Goal: Task Accomplishment & Management: Manage account settings

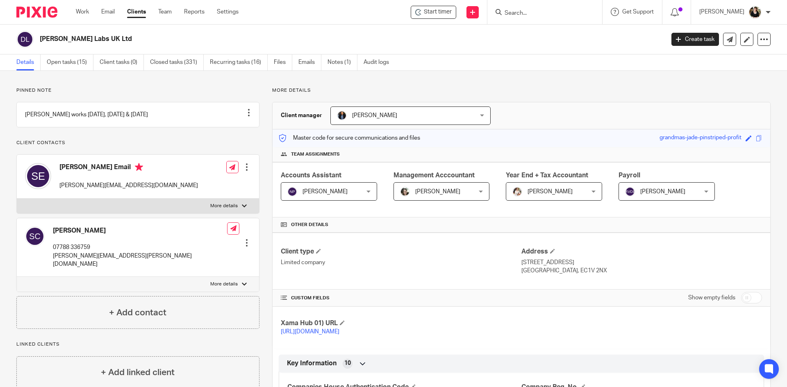
click at [530, 14] on input "Search" at bounding box center [541, 13] width 74 height 7
click at [522, 10] on input "Search" at bounding box center [541, 13] width 74 height 7
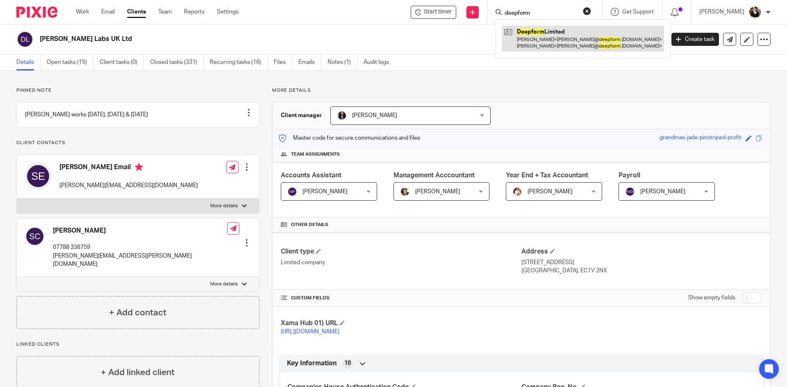
type input "deepform"
click at [533, 44] on link at bounding box center [583, 38] width 162 height 25
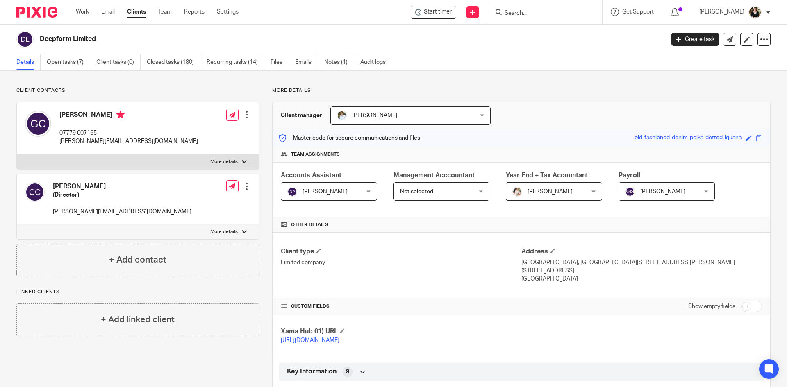
click at [523, 14] on input "Search" at bounding box center [541, 13] width 74 height 7
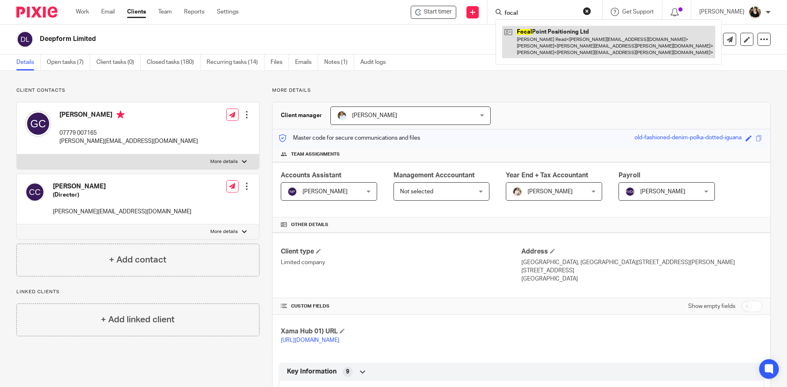
type input "focal"
click at [545, 40] on link at bounding box center [608, 42] width 213 height 32
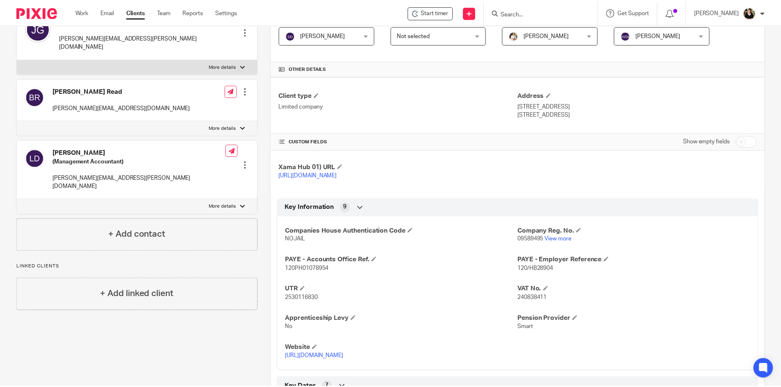
scroll to position [164, 0]
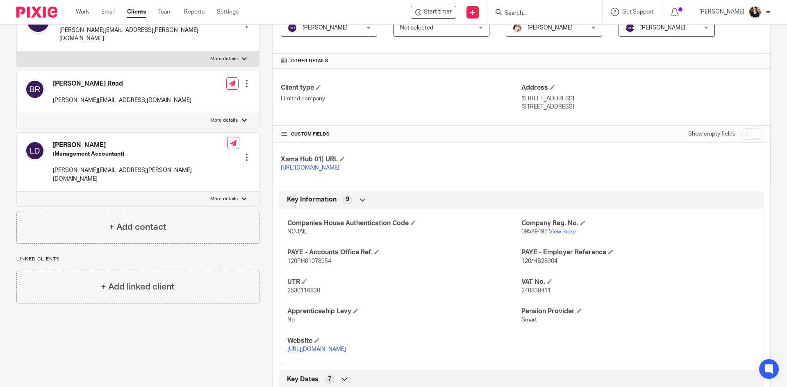
click at [248, 153] on div at bounding box center [247, 157] width 8 height 8
click at [196, 217] on button "Delete contact" at bounding box center [194, 220] width 50 height 11
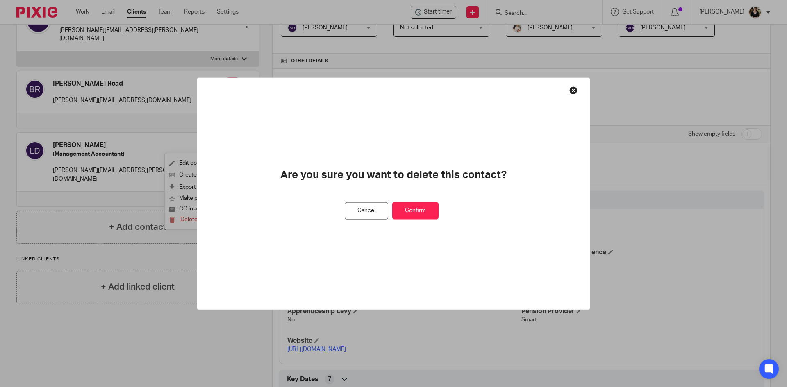
click at [418, 214] on button "Confirm" at bounding box center [415, 211] width 46 height 18
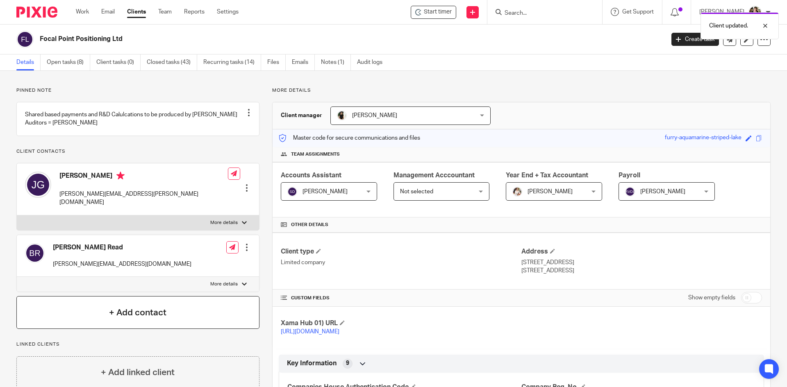
click at [142, 314] on h4 "+ Add contact" at bounding box center [137, 313] width 57 height 13
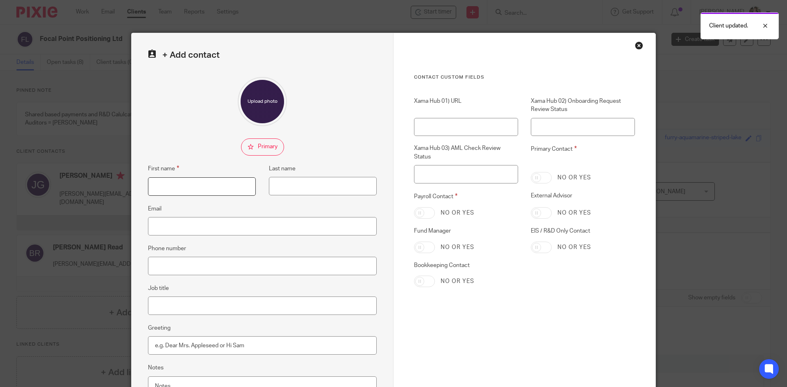
click at [213, 185] on input "First name" at bounding box center [202, 186] width 108 height 18
type input "Tori"
type input "Ford"
click at [176, 227] on input "Email" at bounding box center [262, 226] width 229 height 18
paste input "[PERSON_NAME][DOMAIN_NAME][EMAIL_ADDRESS][DOMAIN_NAME]"
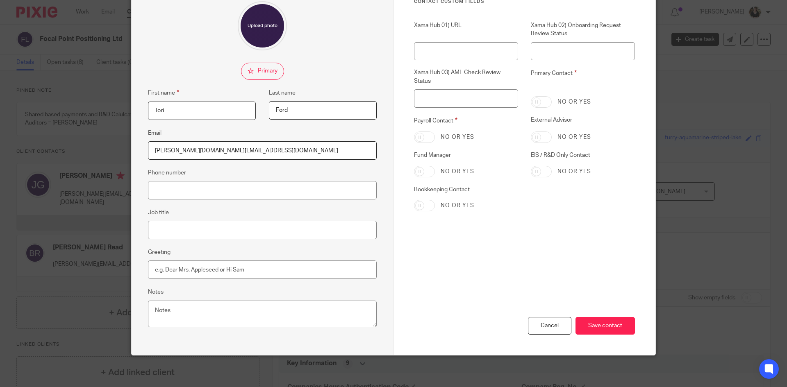
scroll to position [77, 0]
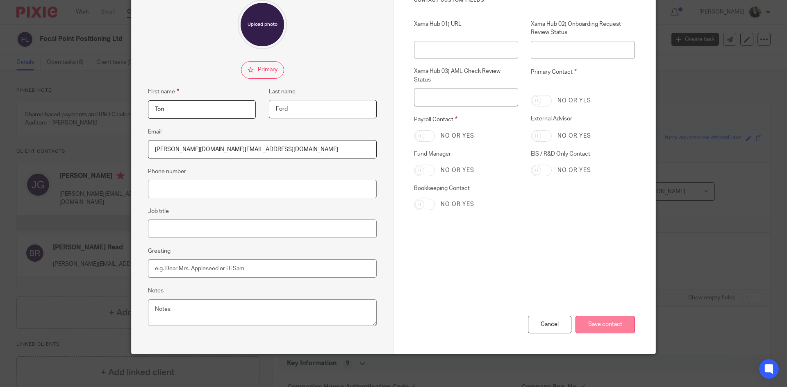
type input "[PERSON_NAME][DOMAIN_NAME][EMAIL_ADDRESS][DOMAIN_NAME]"
click at [575, 331] on input "Save contact" at bounding box center [604, 325] width 59 height 18
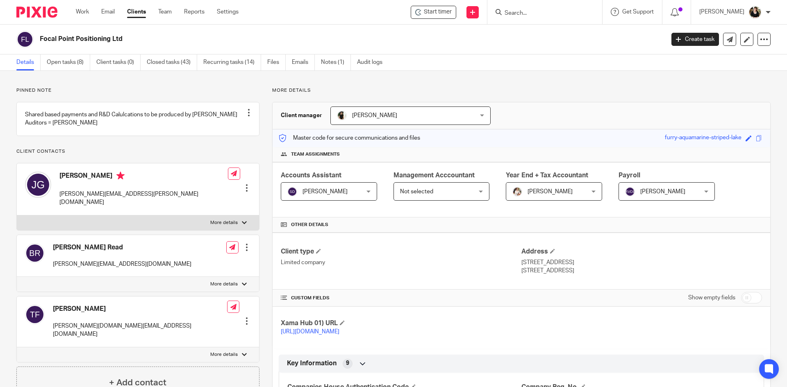
click at [523, 11] on input "Search" at bounding box center [541, 13] width 74 height 7
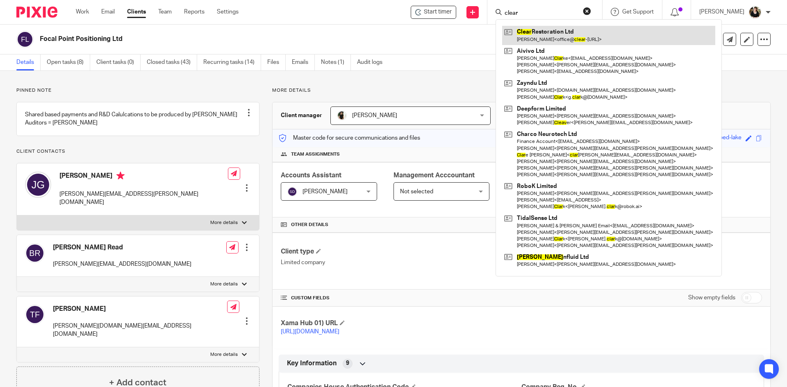
type input "clear"
click at [528, 43] on link at bounding box center [608, 35] width 213 height 19
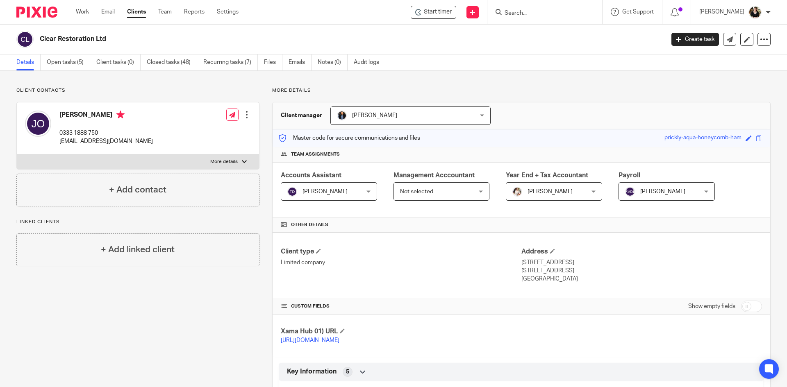
click at [540, 12] on input "Search" at bounding box center [541, 13] width 74 height 7
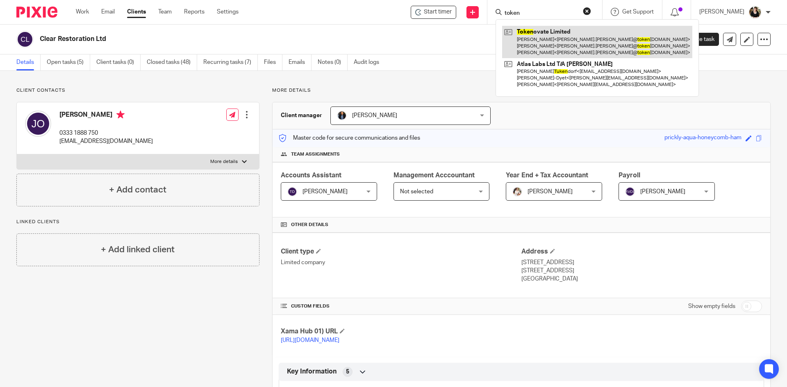
type input "token"
click at [546, 36] on link at bounding box center [597, 42] width 190 height 32
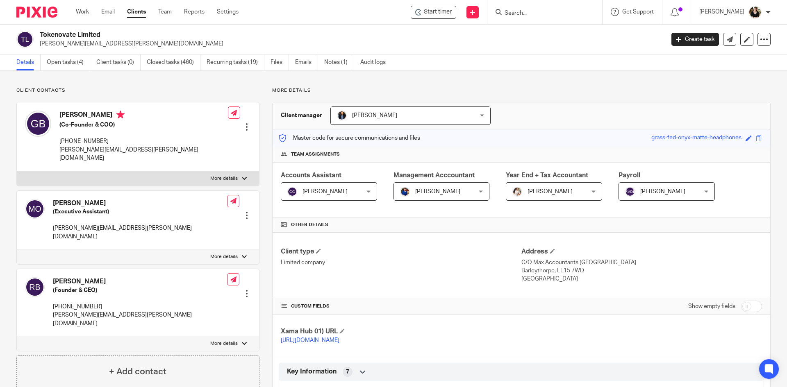
click at [534, 15] on input "Search" at bounding box center [541, 13] width 74 height 7
type input "breath"
click at [544, 33] on link at bounding box center [567, 35] width 131 height 19
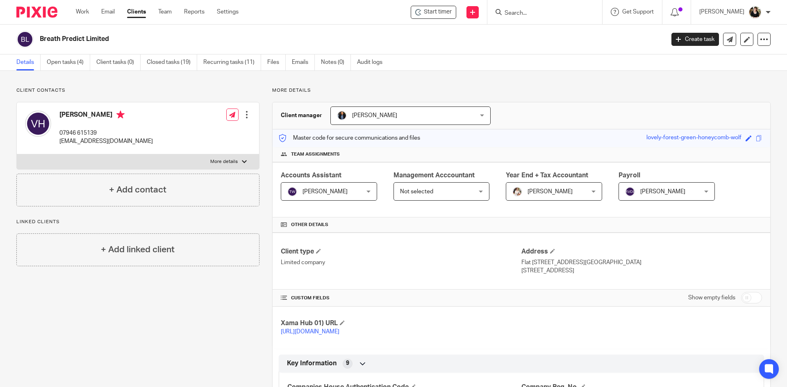
click at [519, 12] on input "Search" at bounding box center [541, 13] width 74 height 7
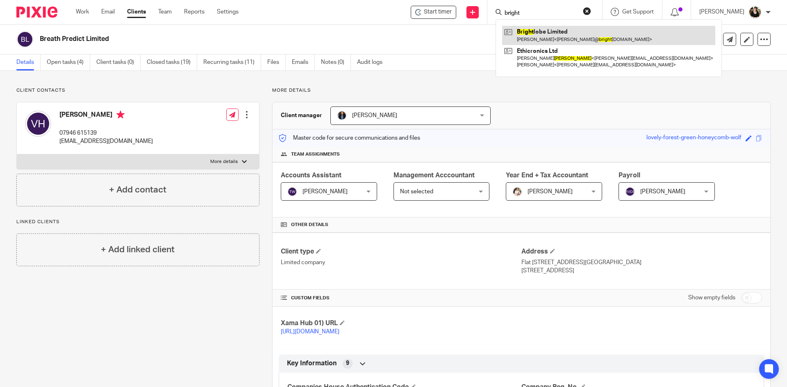
type input "bright"
click at [535, 27] on link at bounding box center [608, 35] width 213 height 19
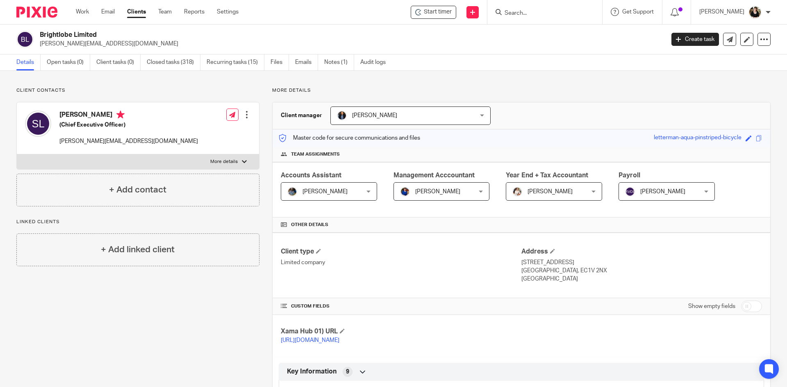
click at [532, 14] on input "Search" at bounding box center [541, 13] width 74 height 7
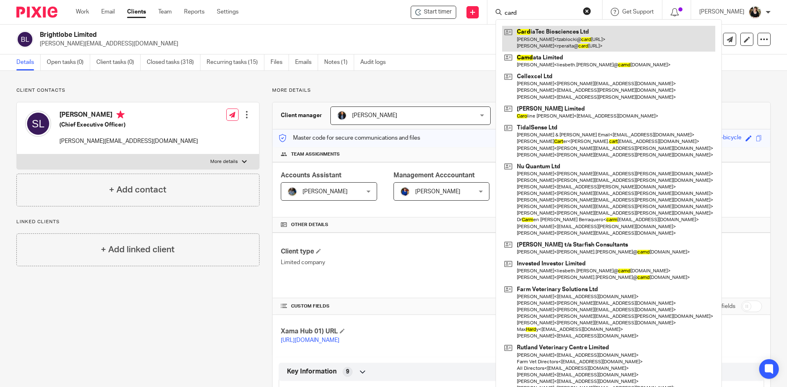
type input "card"
click at [540, 31] on link at bounding box center [608, 38] width 213 height 25
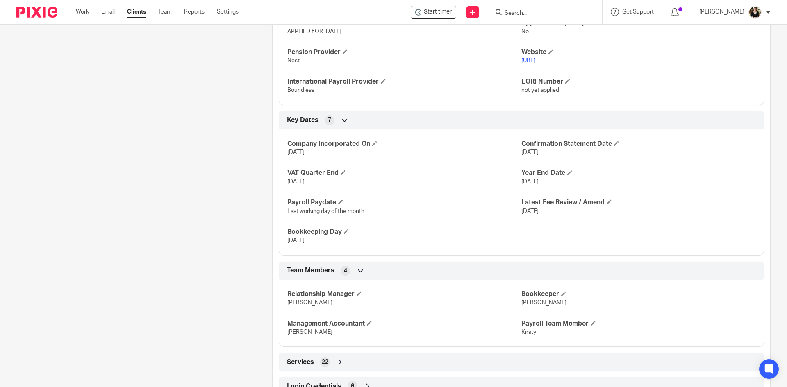
scroll to position [525, 0]
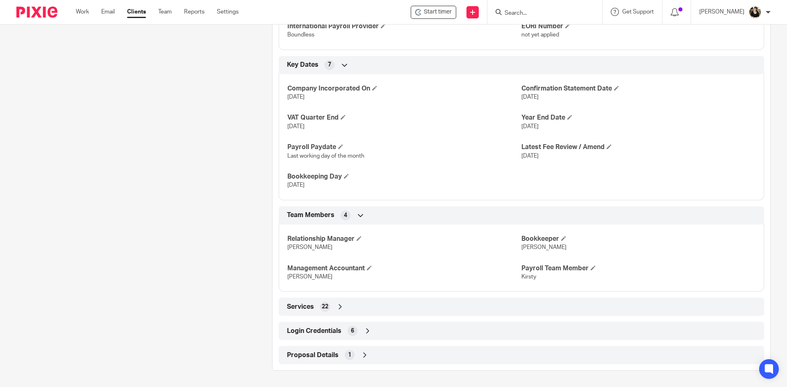
click at [334, 326] on div "Login Credentials 6" at bounding box center [521, 331] width 473 height 14
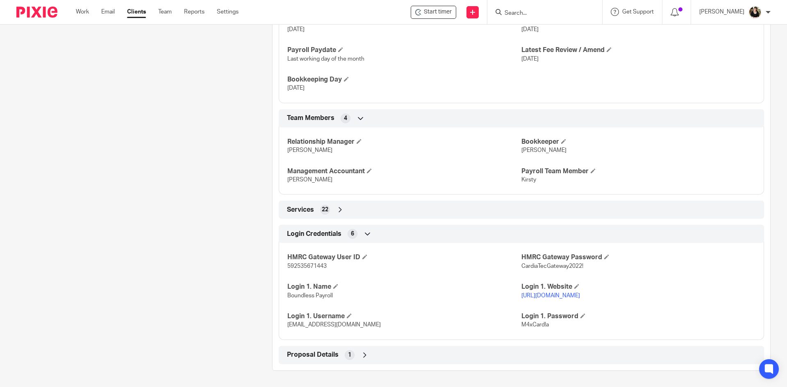
scroll to position [622, 0]
click at [552, 297] on link "[URL][DOMAIN_NAME]" at bounding box center [550, 296] width 59 height 6
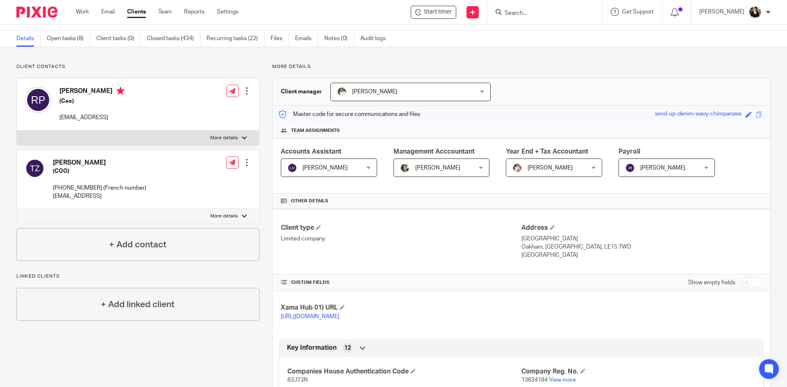
scroll to position [0, 0]
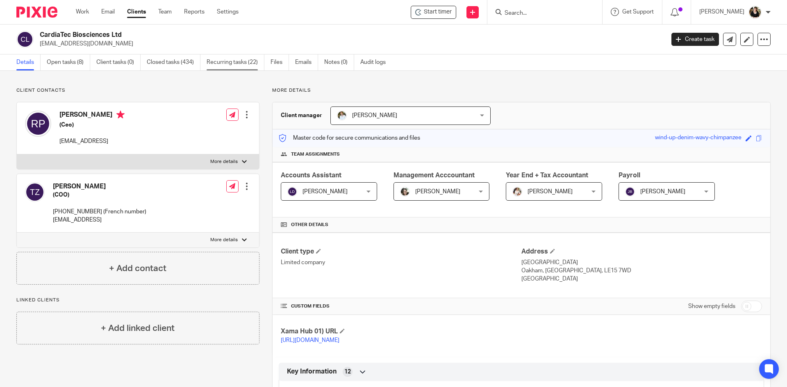
click at [239, 61] on link "Recurring tasks (22)" at bounding box center [236, 63] width 58 height 16
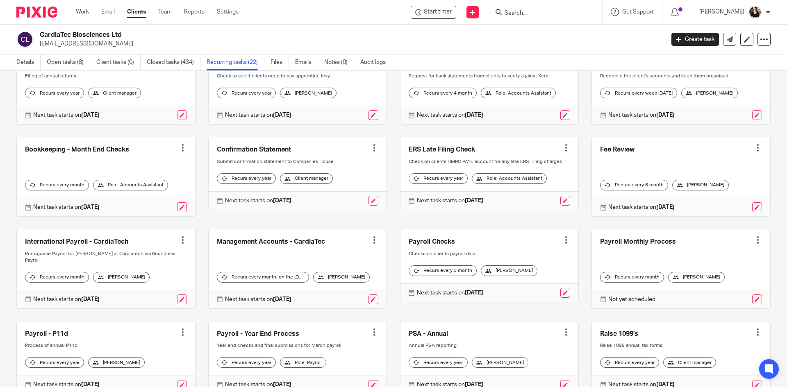
scroll to position [82, 0]
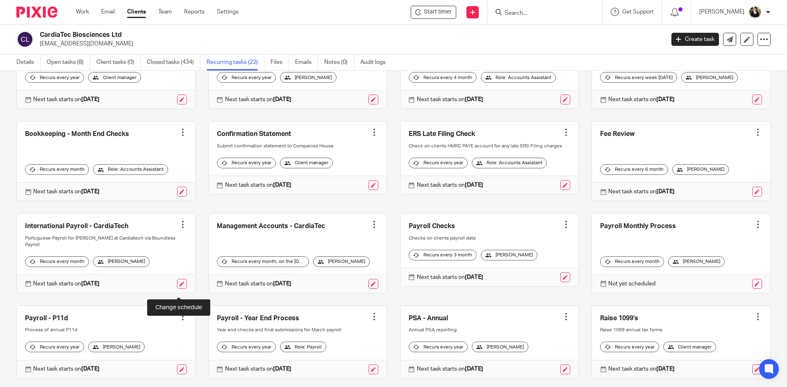
click at [180, 289] on link at bounding box center [182, 284] width 10 height 10
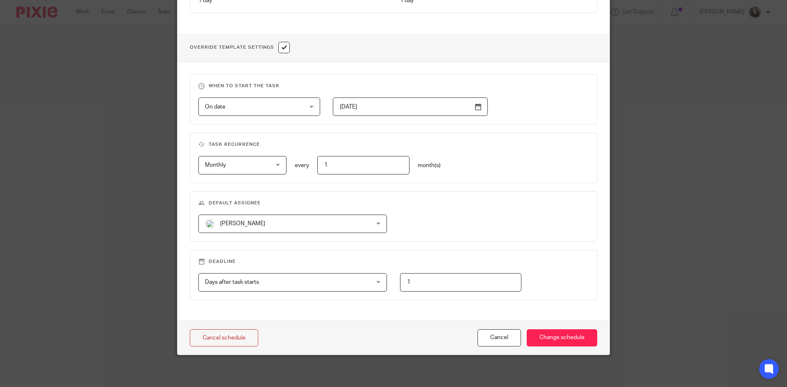
scroll to position [277, 0]
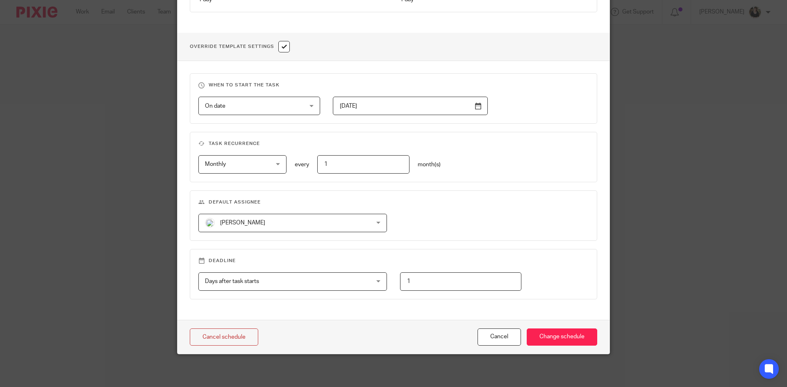
click at [284, 220] on span "[PERSON_NAME]" at bounding box center [278, 222] width 146 height 17
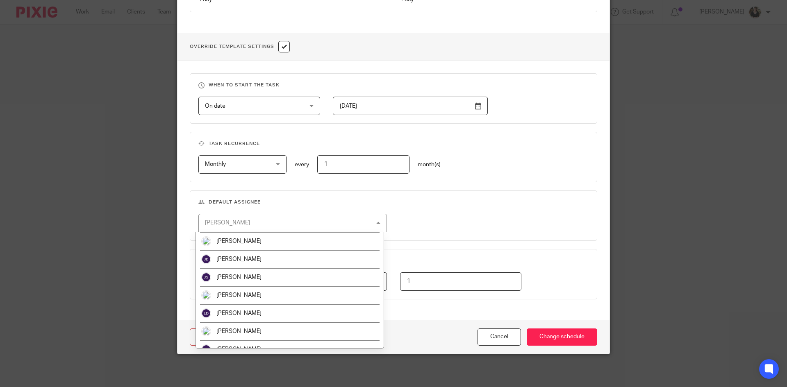
scroll to position [164, 0]
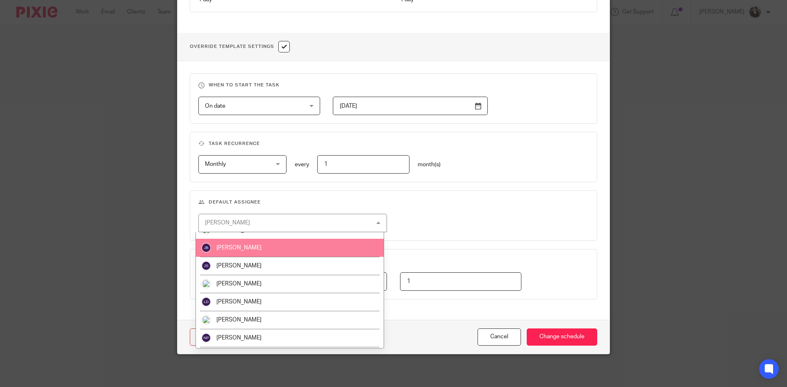
click at [241, 242] on li "[PERSON_NAME]" at bounding box center [290, 248] width 188 height 18
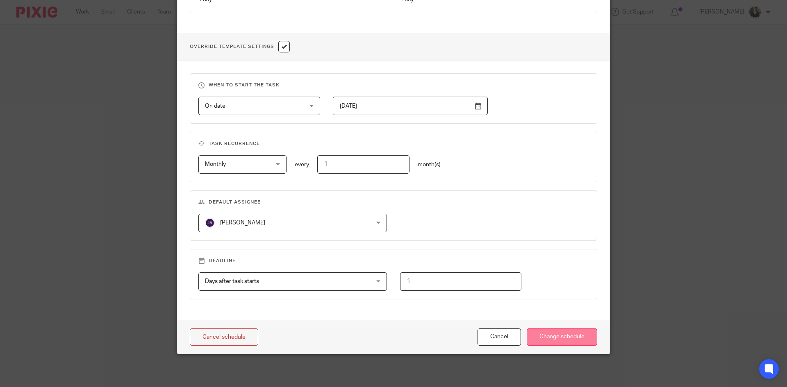
click at [550, 340] on input "Change schedule" at bounding box center [562, 338] width 70 height 18
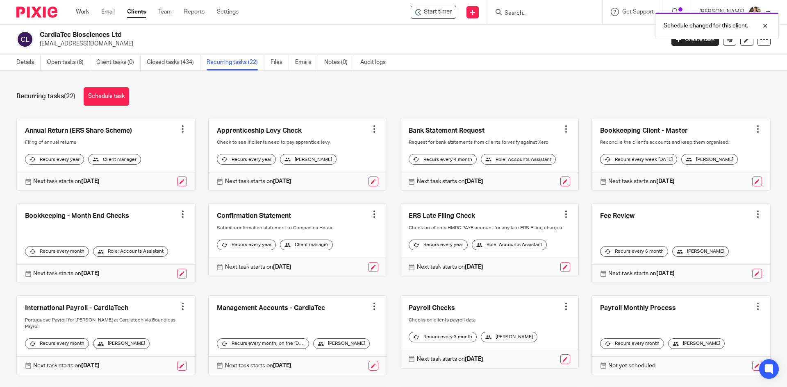
click at [551, 11] on div "Schedule changed for this client." at bounding box center [585, 23] width 385 height 31
click at [535, 13] on div "Schedule changed for this client." at bounding box center [585, 23] width 385 height 31
click at [766, 28] on div at bounding box center [759, 26] width 22 height 10
click at [531, 14] on div "Schedule changed for this client." at bounding box center [585, 23] width 385 height 31
click at [523, 14] on input "Search" at bounding box center [541, 13] width 74 height 7
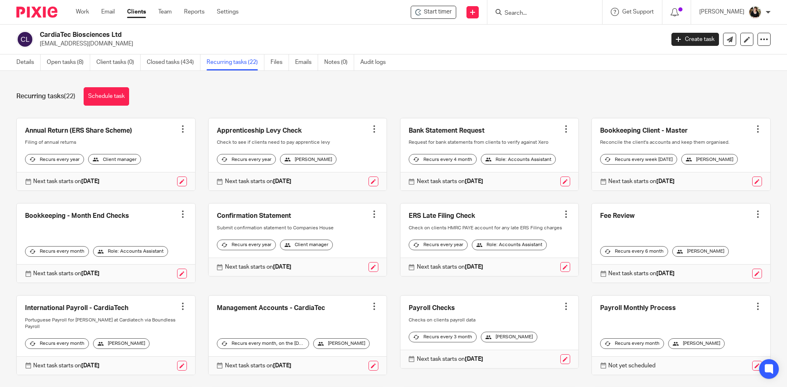
click at [509, 14] on input "Search" at bounding box center [541, 13] width 74 height 7
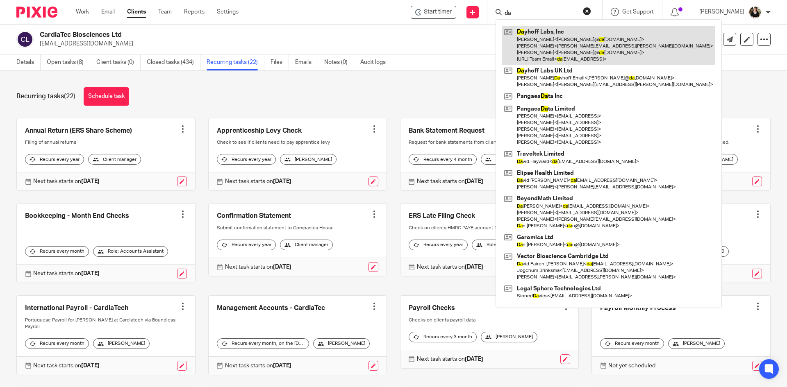
type input "da"
click at [542, 43] on link at bounding box center [608, 45] width 213 height 39
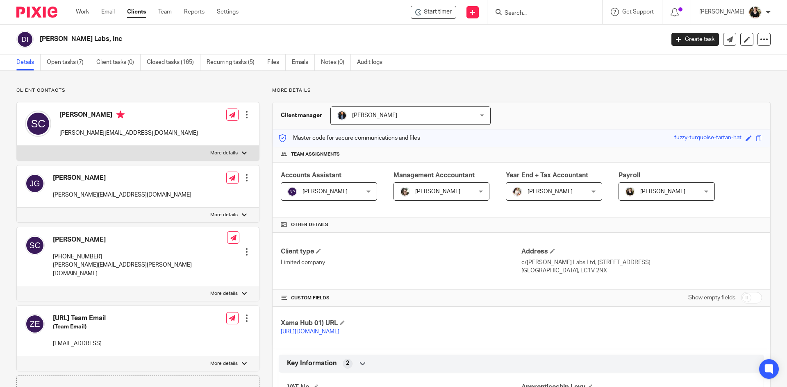
click at [664, 196] on span "[PERSON_NAME]" at bounding box center [660, 191] width 71 height 17
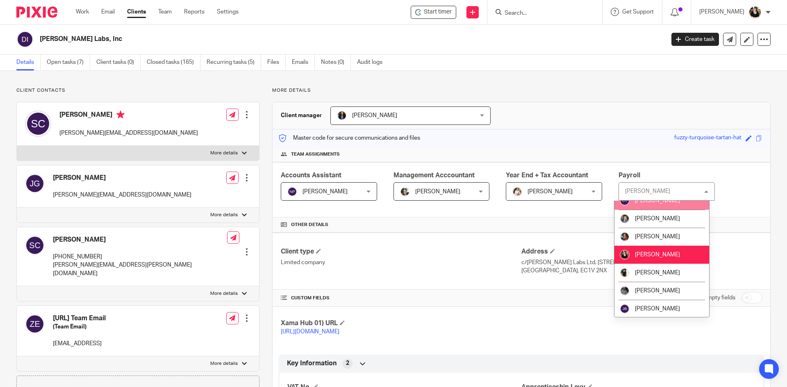
scroll to position [123, 0]
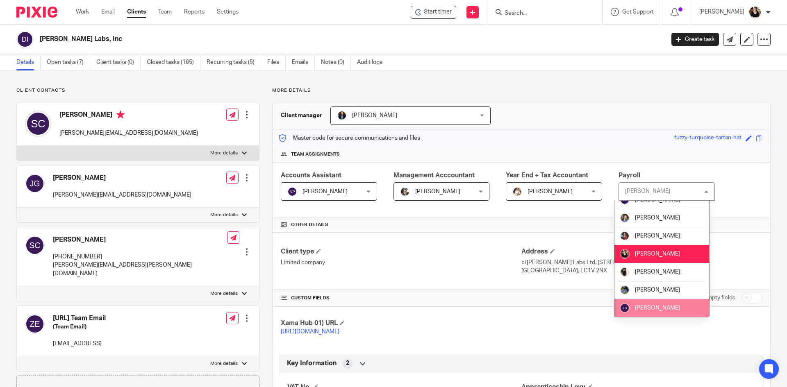
click at [664, 305] on span "[PERSON_NAME]" at bounding box center [657, 308] width 45 height 6
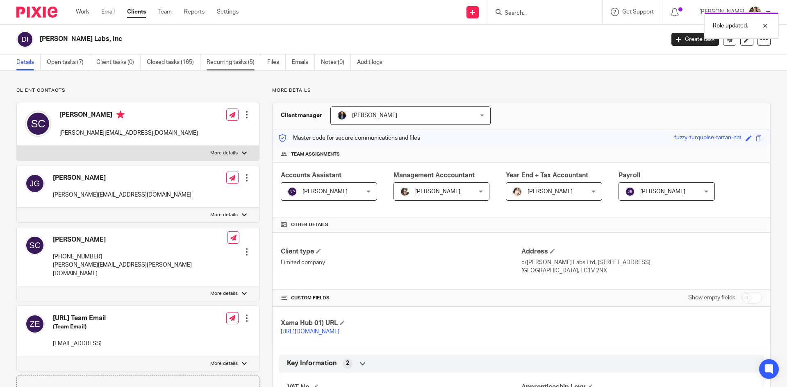
click at [235, 61] on link "Recurring tasks (5)" at bounding box center [234, 63] width 55 height 16
click at [222, 62] on link "Recurring tasks (5)" at bounding box center [234, 63] width 55 height 16
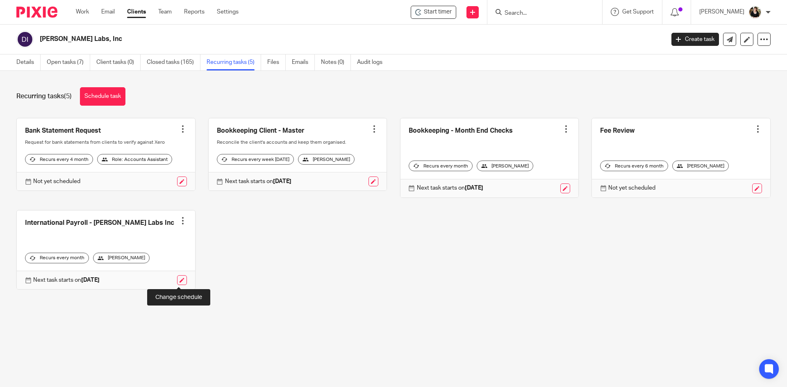
click at [181, 282] on link at bounding box center [182, 280] width 10 height 10
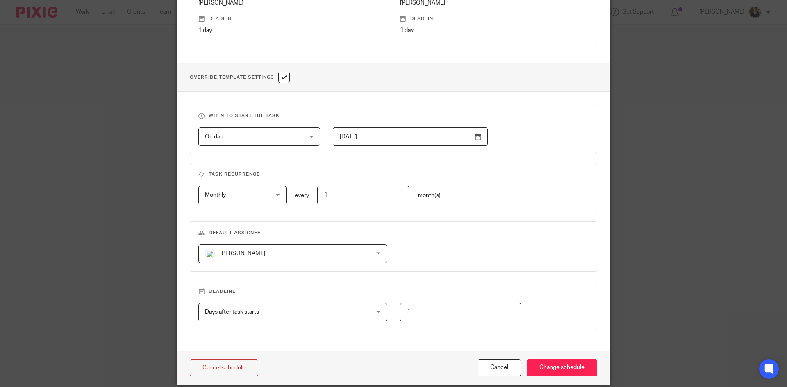
click at [252, 250] on span "[PERSON_NAME]" at bounding box center [278, 253] width 146 height 17
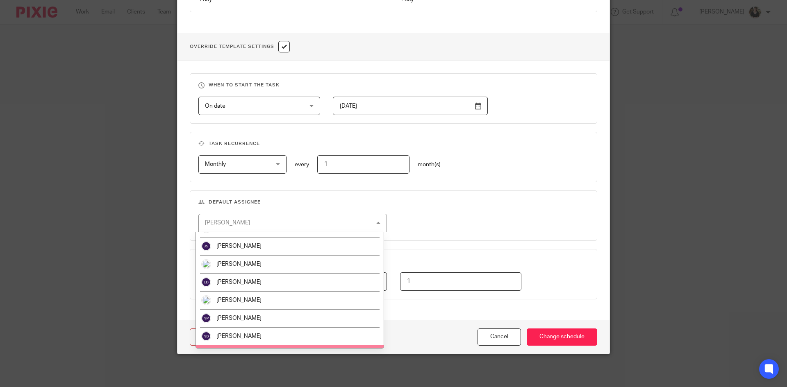
scroll to position [164, 0]
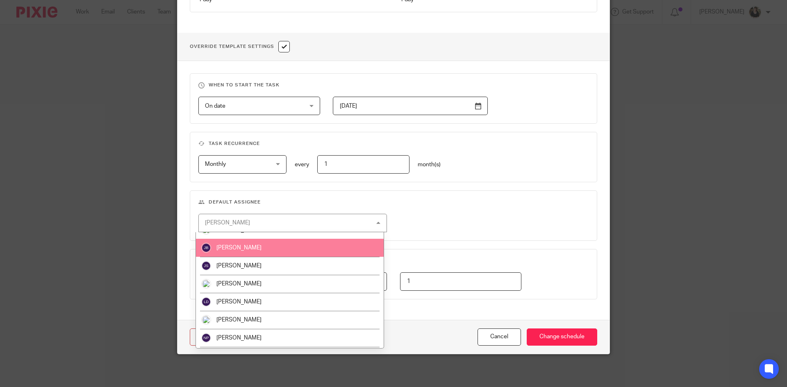
click at [239, 245] on span "[PERSON_NAME]" at bounding box center [238, 248] width 45 height 6
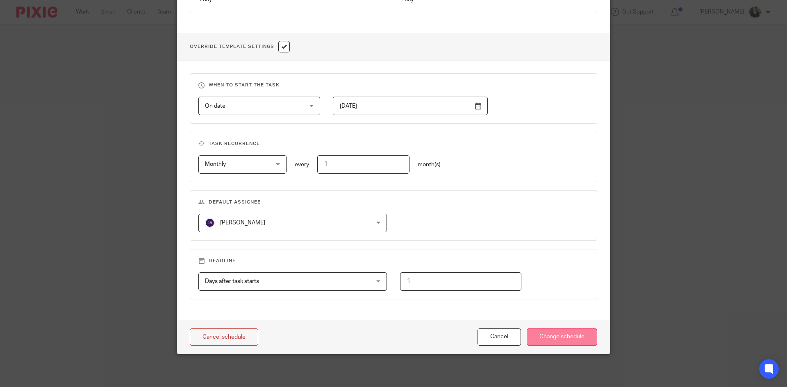
click at [582, 344] on input "Change schedule" at bounding box center [562, 338] width 70 height 18
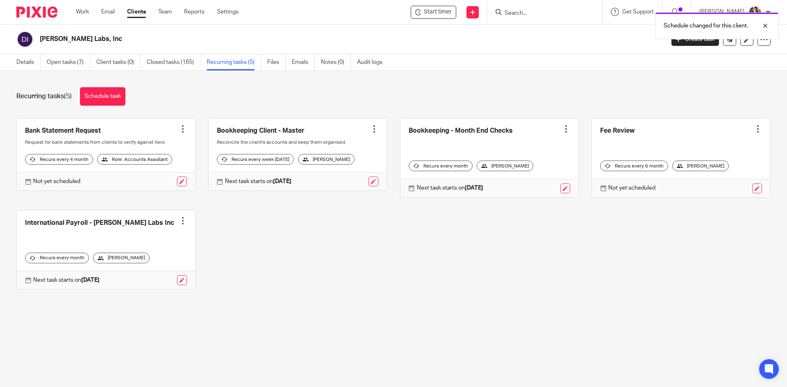
click at [522, 11] on div "Schedule changed for this client." at bounding box center [585, 23] width 385 height 31
click at [530, 13] on div "Schedule changed for this client." at bounding box center [585, 23] width 385 height 31
click at [764, 23] on div at bounding box center [759, 26] width 22 height 10
click at [528, 12] on input "Search" at bounding box center [541, 13] width 74 height 7
click at [529, 12] on input "Search" at bounding box center [541, 13] width 74 height 7
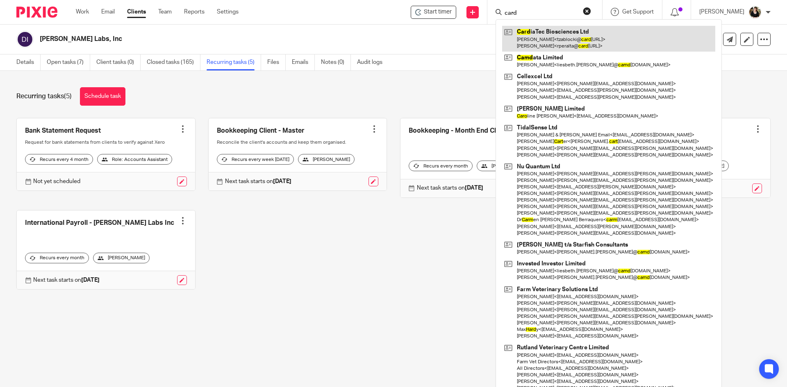
type input "card"
click at [543, 34] on link at bounding box center [608, 38] width 213 height 25
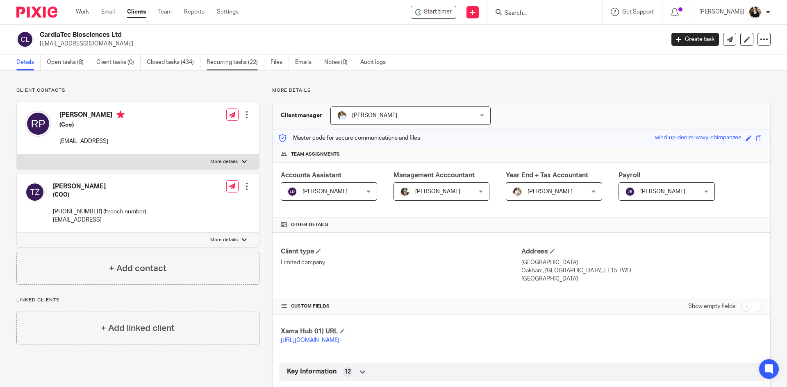
click at [226, 65] on link "Recurring tasks (22)" at bounding box center [236, 63] width 58 height 16
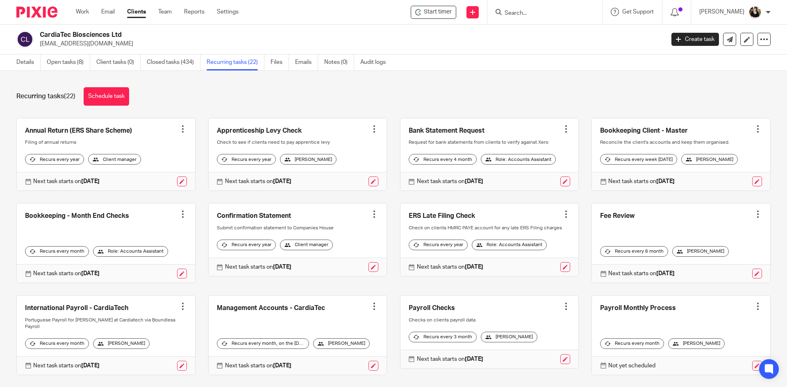
click at [526, 18] on div at bounding box center [544, 12] width 115 height 24
click at [526, 14] on input "Search" at bounding box center [541, 13] width 74 height 7
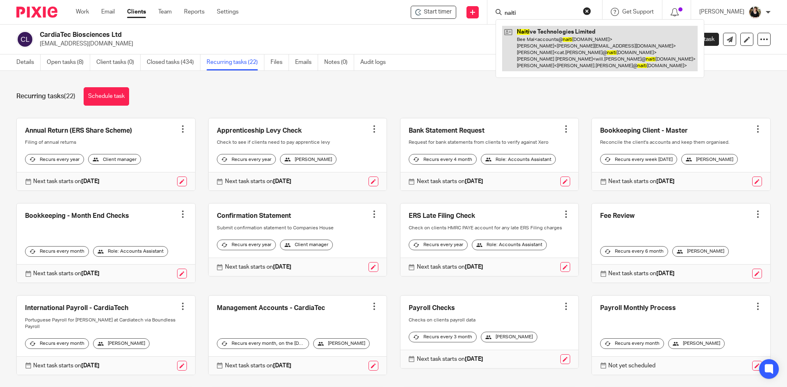
type input "naiti"
click at [546, 44] on link at bounding box center [600, 48] width 196 height 45
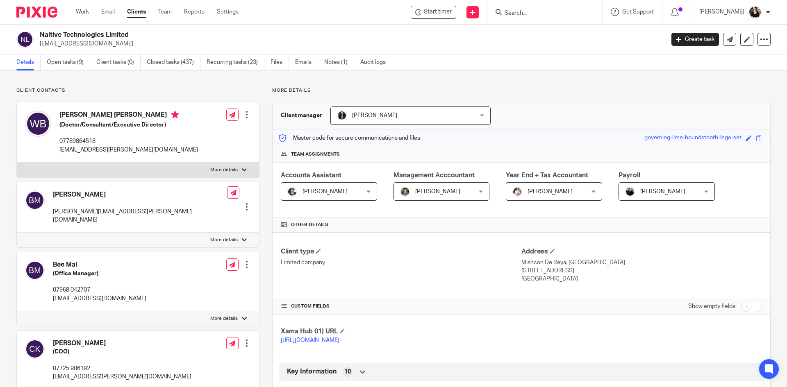
drag, startPoint x: 647, startPoint y: 195, endPoint x: 562, endPoint y: 97, distance: 129.3
click at [233, 64] on link "Recurring tasks (23)" at bounding box center [236, 63] width 58 height 16
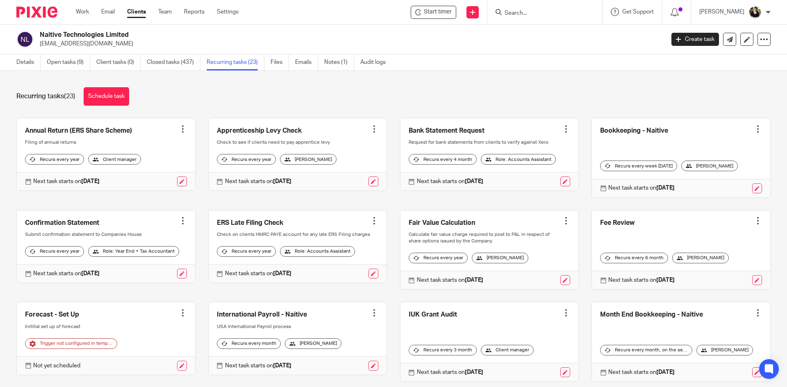
scroll to position [41, 0]
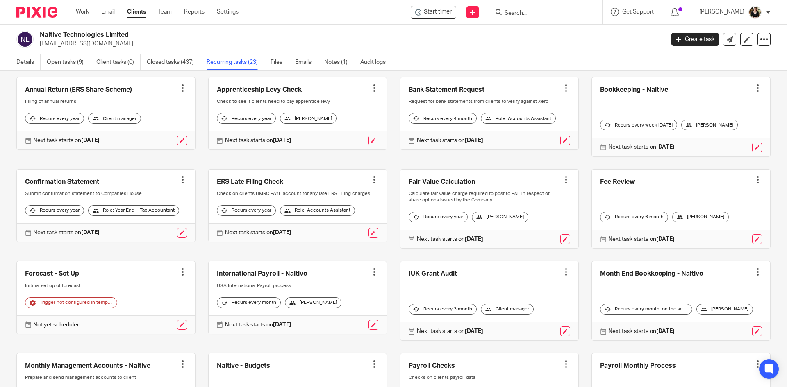
click at [373, 334] on div "Next task starts on [DATE]" at bounding box center [298, 325] width 178 height 18
click at [370, 330] on link at bounding box center [373, 325] width 10 height 10
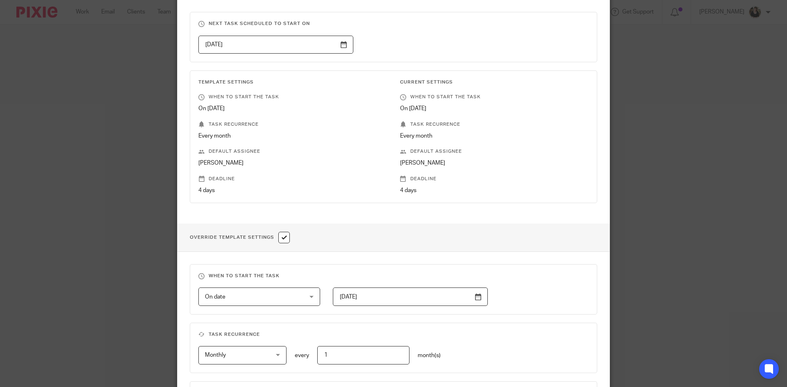
scroll to position [246, 0]
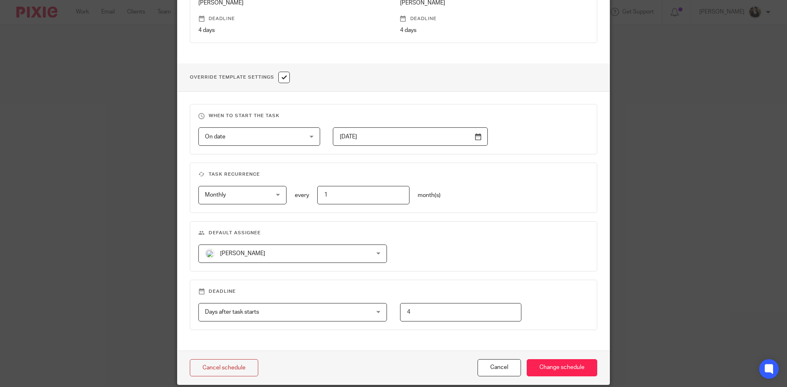
click at [273, 248] on span "[PERSON_NAME]" at bounding box center [278, 253] width 146 height 17
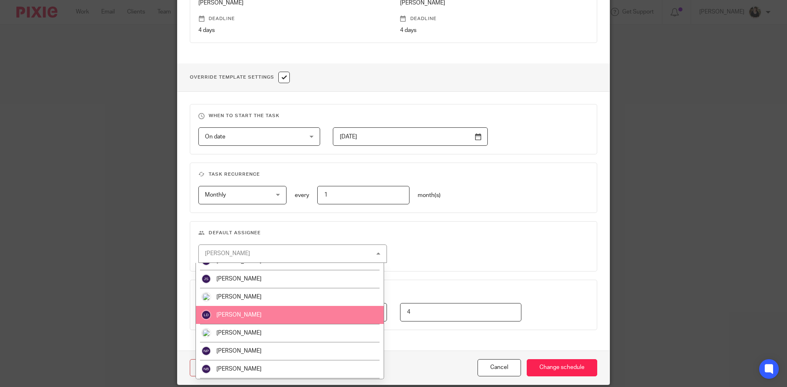
scroll to position [164, 0]
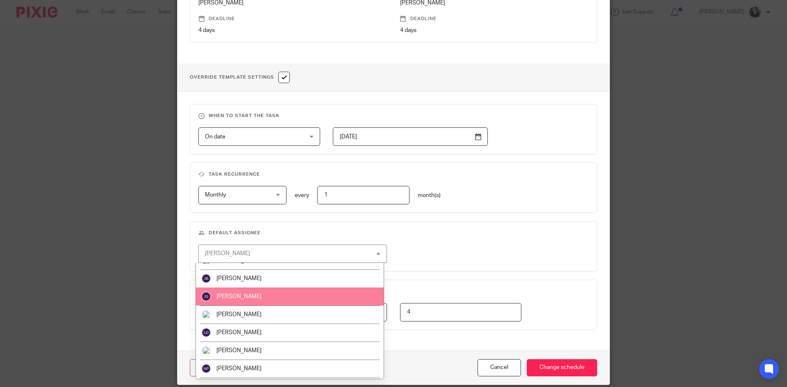
click at [245, 294] on span "[PERSON_NAME]" at bounding box center [238, 297] width 45 height 6
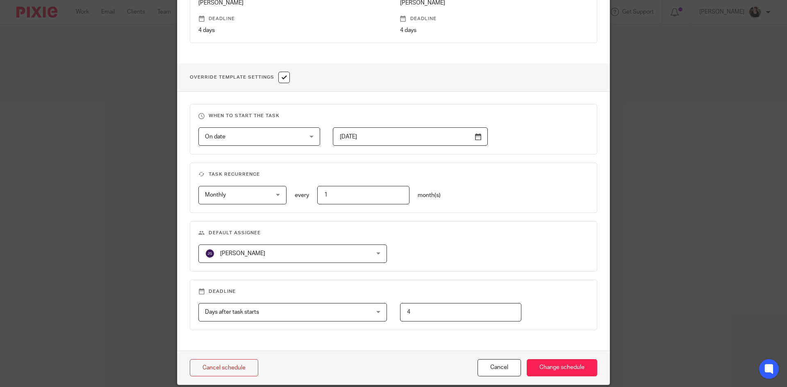
click at [243, 250] on span "[PERSON_NAME]" at bounding box center [278, 253] width 146 height 17
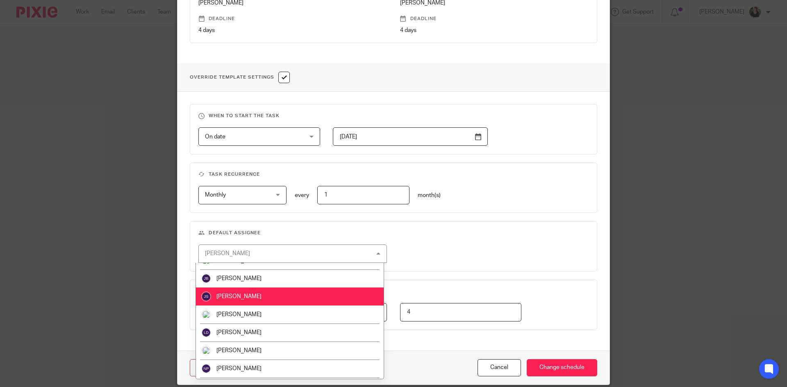
click at [243, 276] on span "[PERSON_NAME]" at bounding box center [238, 279] width 45 height 6
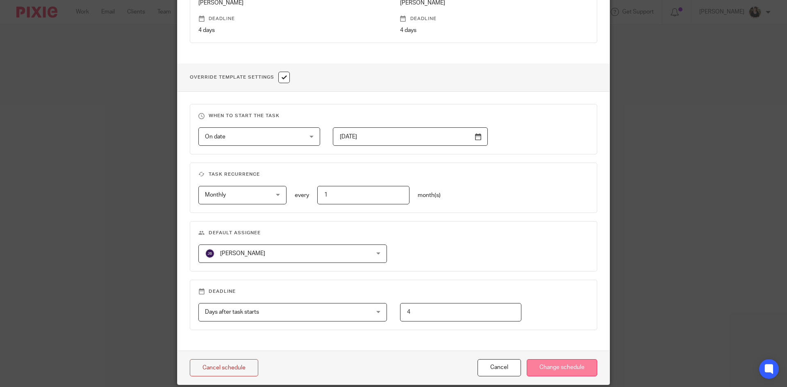
click at [559, 370] on input "Change schedule" at bounding box center [562, 368] width 70 height 18
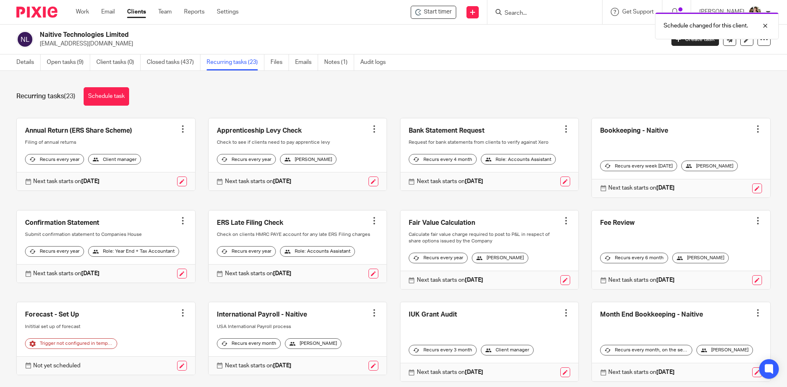
click at [542, 10] on div "Schedule changed for this client." at bounding box center [585, 23] width 385 height 31
click at [764, 28] on div at bounding box center [759, 26] width 22 height 10
click at [512, 11] on input "Search" at bounding box center [541, 13] width 74 height 7
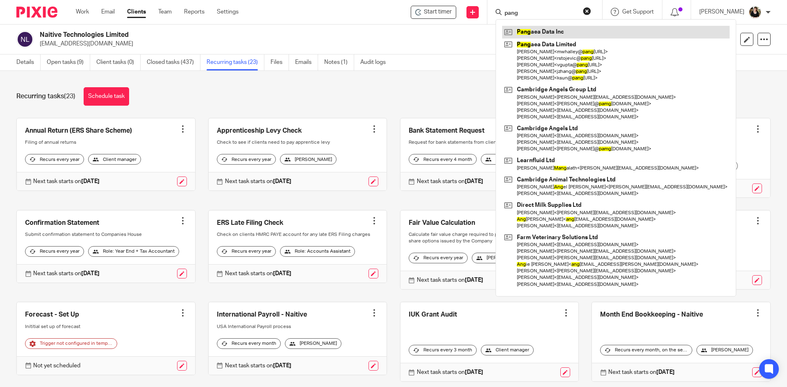
type input "pang"
click at [555, 30] on link at bounding box center [615, 32] width 227 height 12
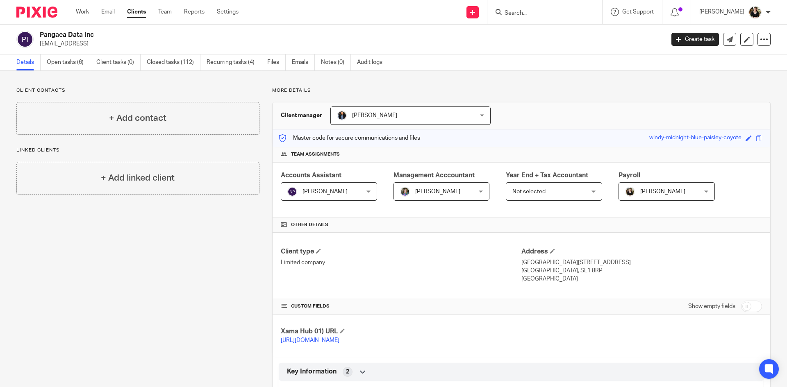
click at [635, 195] on span "[PERSON_NAME]" at bounding box center [660, 191] width 71 height 17
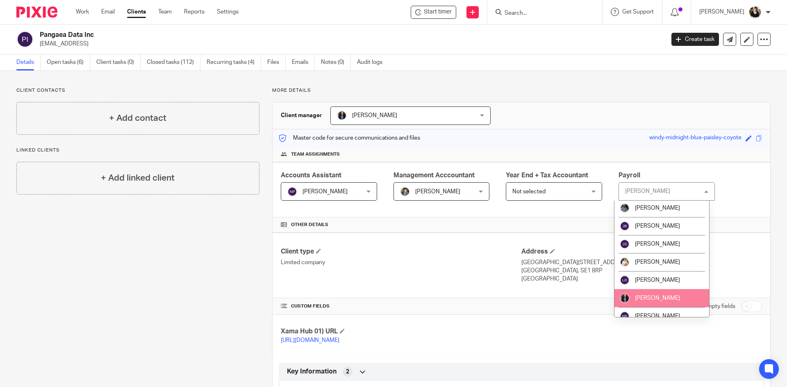
scroll to position [164, 0]
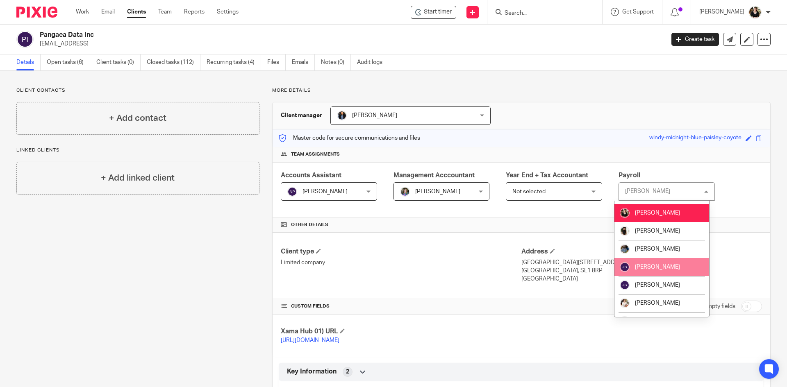
click at [648, 264] on span "[PERSON_NAME]" at bounding box center [657, 267] width 45 height 6
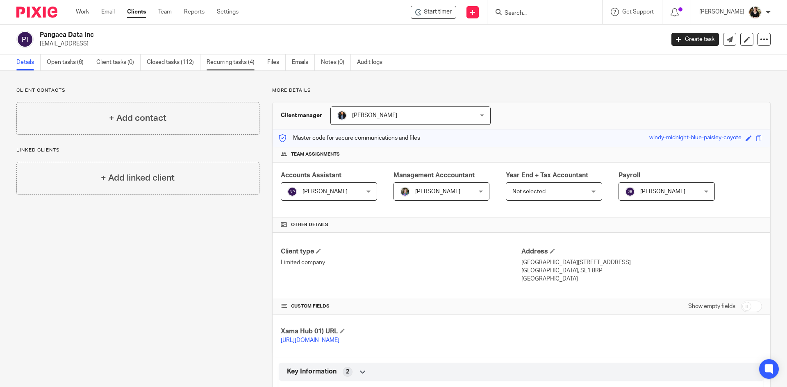
click at [235, 60] on link "Recurring tasks (4)" at bounding box center [234, 63] width 55 height 16
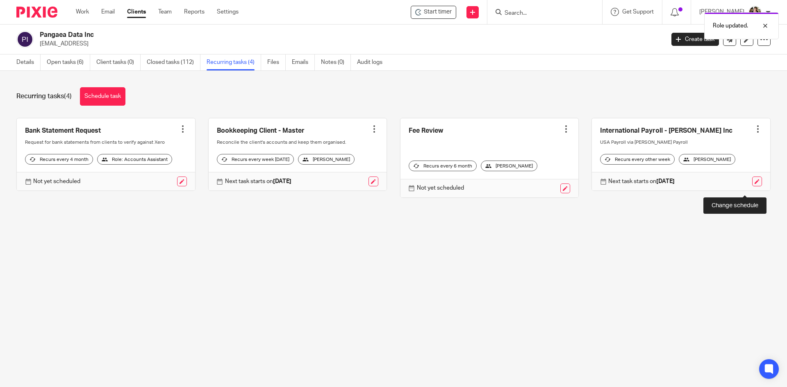
click at [752, 186] on link at bounding box center [757, 182] width 10 height 10
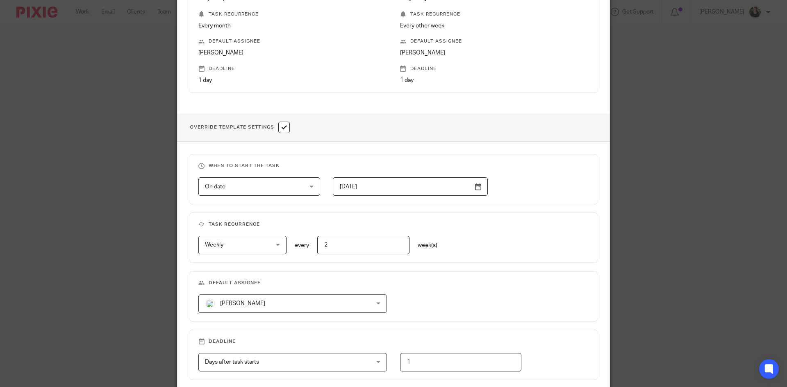
scroll to position [205, 0]
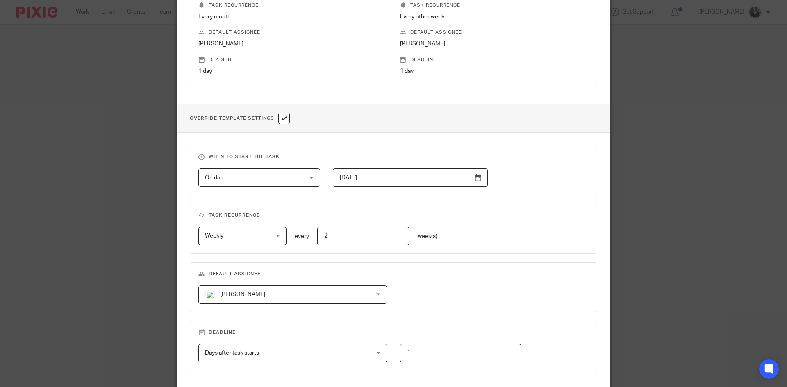
click at [240, 299] on span "[PERSON_NAME]" at bounding box center [278, 294] width 146 height 17
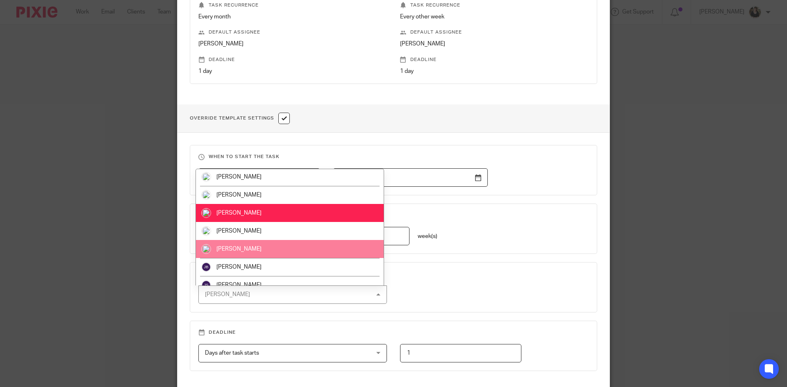
scroll to position [123, 0]
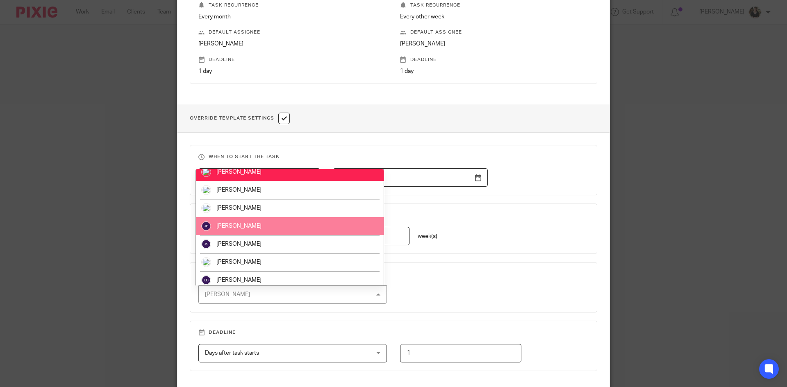
click at [216, 217] on li "[PERSON_NAME]" at bounding box center [290, 226] width 188 height 18
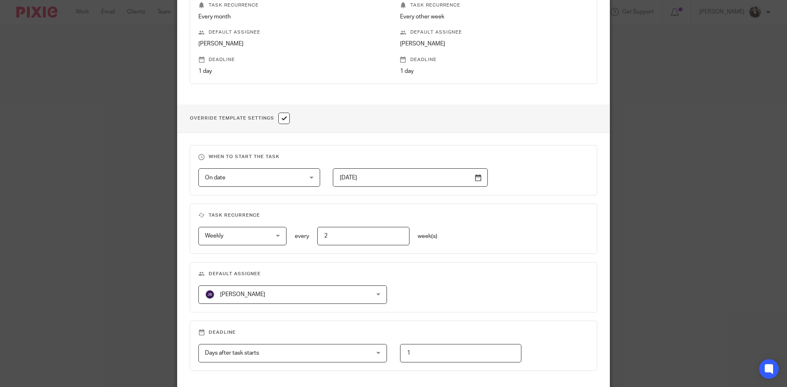
click at [556, 263] on fieldset "Default assignee [PERSON_NAME] [PERSON_NAME] [PERSON_NAME][EMAIL_ADDRESS][PERSO…" at bounding box center [393, 287] width 407 height 50
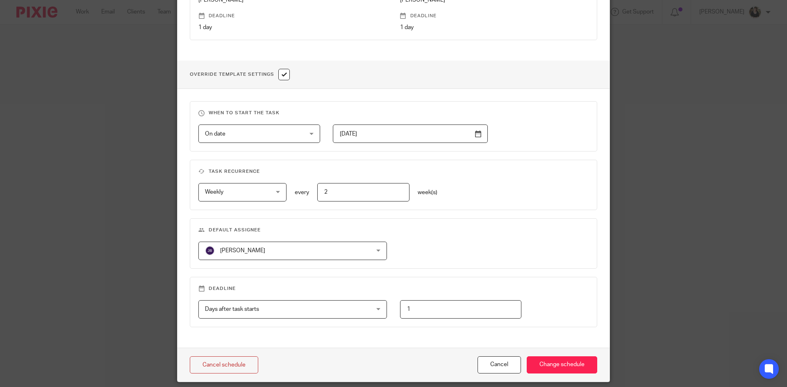
scroll to position [277, 0]
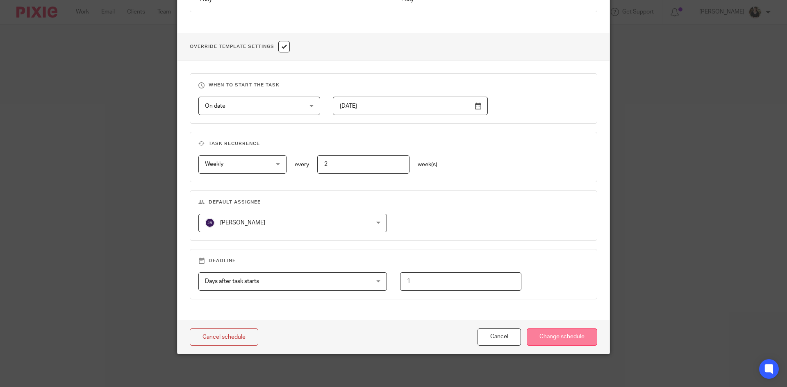
click at [565, 330] on input "Change schedule" at bounding box center [562, 338] width 70 height 18
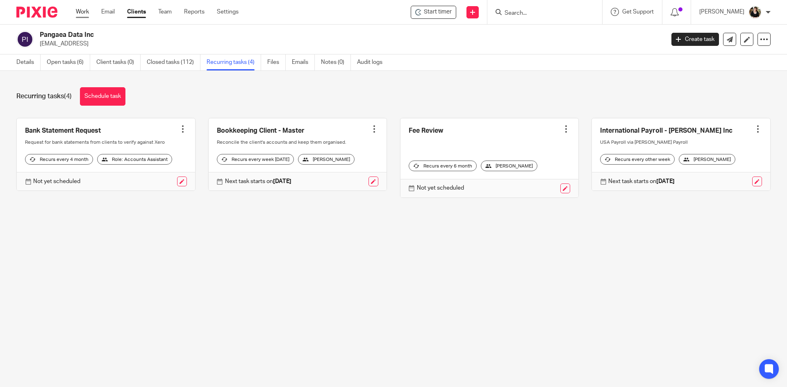
click at [82, 8] on link "Work" at bounding box center [82, 12] width 13 height 8
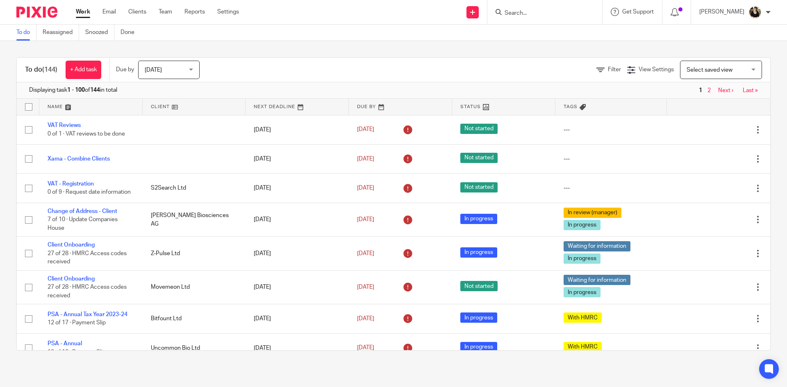
click at [532, 12] on input "Search" at bounding box center [541, 13] width 74 height 7
click at [512, 14] on input "Search" at bounding box center [541, 13] width 74 height 7
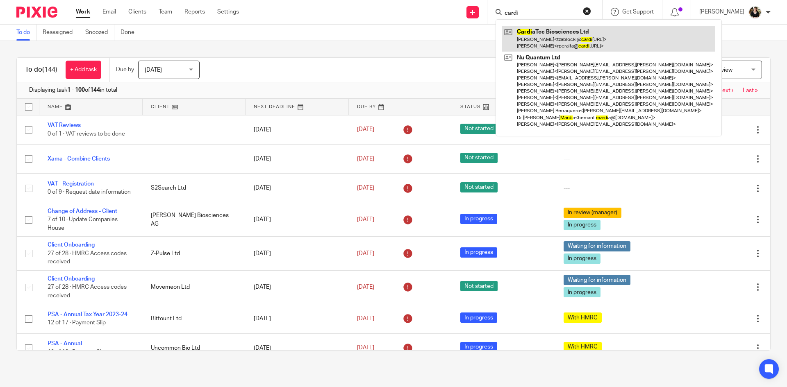
type input "cardi"
click at [537, 40] on link at bounding box center [608, 38] width 213 height 25
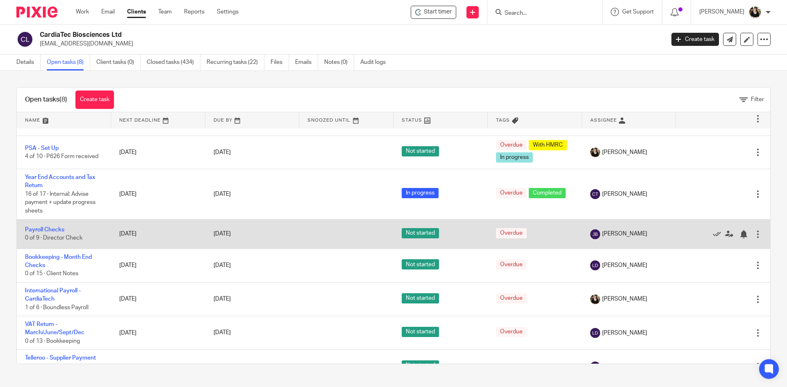
scroll to position [41, 0]
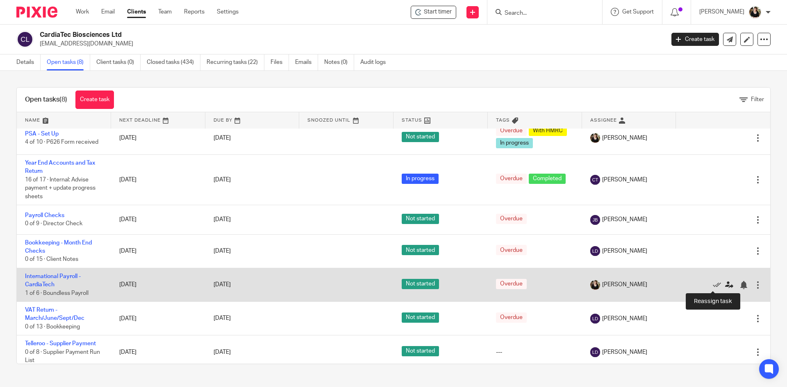
click at [725, 288] on icon at bounding box center [729, 285] width 8 height 8
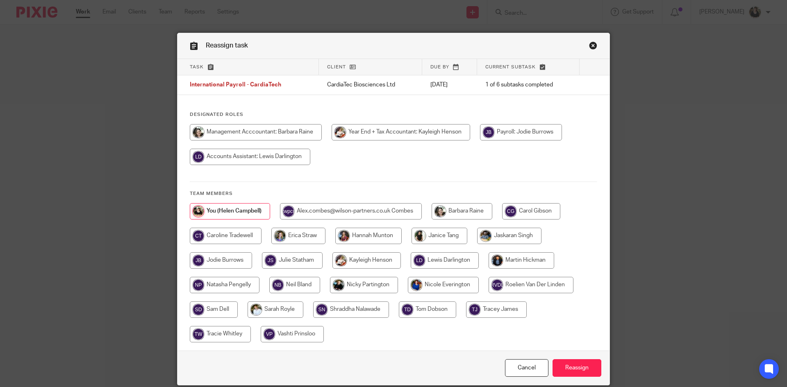
click at [525, 136] on input "radio" at bounding box center [521, 132] width 82 height 16
radio input "true"
click at [578, 367] on input "Reassign" at bounding box center [577, 368] width 49 height 18
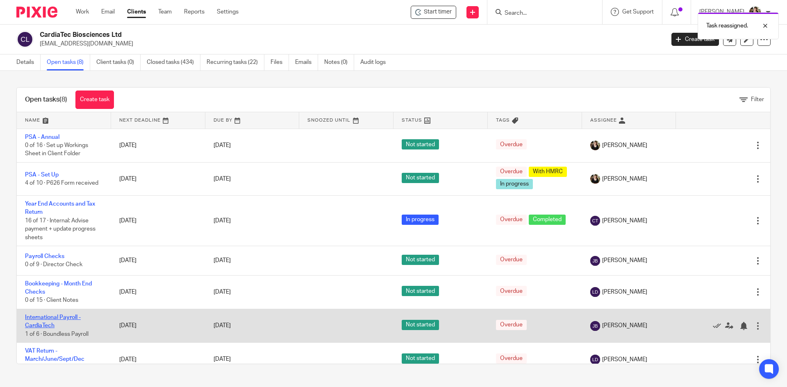
click at [59, 318] on link "International Payroll - CardiaTech" at bounding box center [53, 322] width 56 height 14
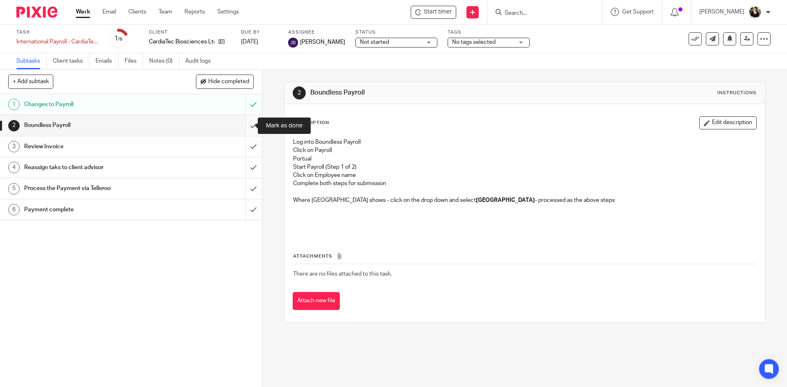
click at [243, 127] on input "submit" at bounding box center [131, 125] width 262 height 20
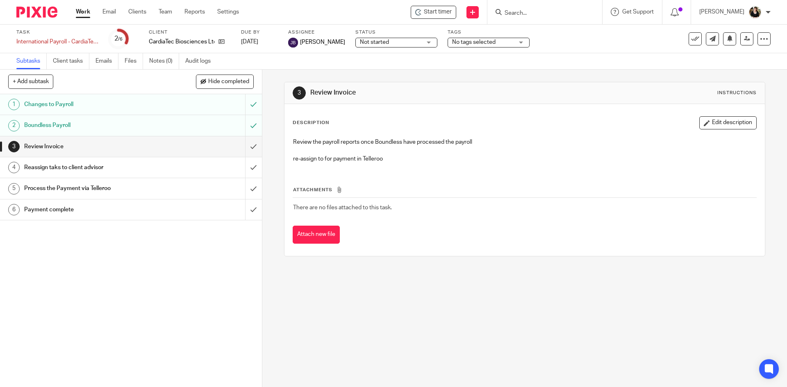
click at [84, 170] on h1 "Reassign taks to client advisor" at bounding box center [95, 167] width 142 height 12
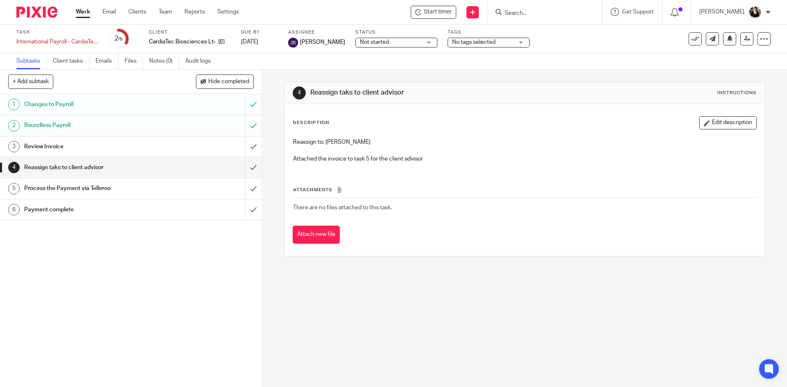
click at [90, 145] on h1 "Review Invoice" at bounding box center [95, 147] width 142 height 12
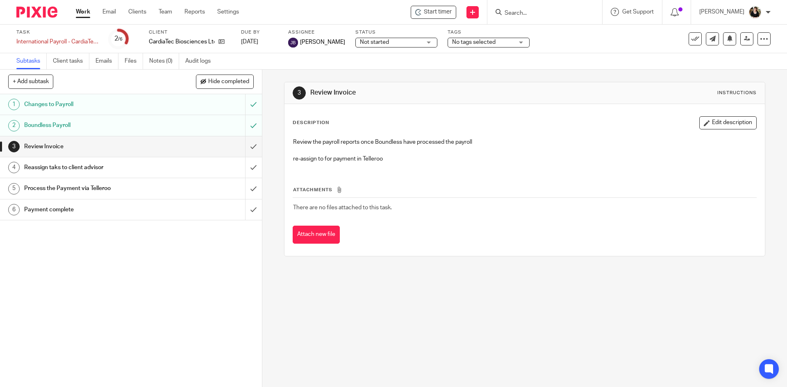
click at [46, 102] on h1 "Changes to Payroll" at bounding box center [95, 104] width 142 height 12
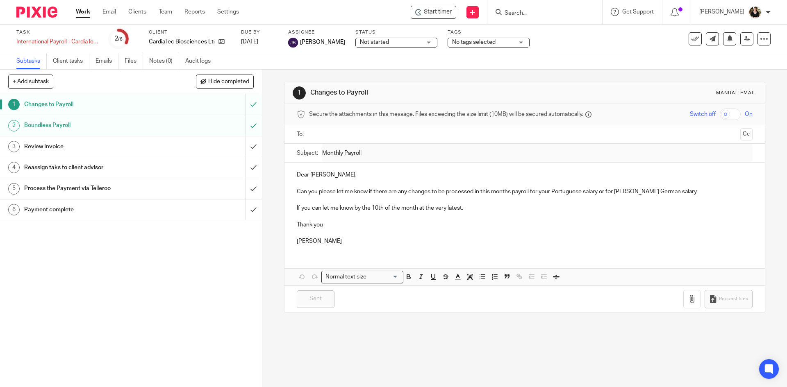
click at [57, 129] on h1 "Boundless Payroll" at bounding box center [95, 125] width 142 height 12
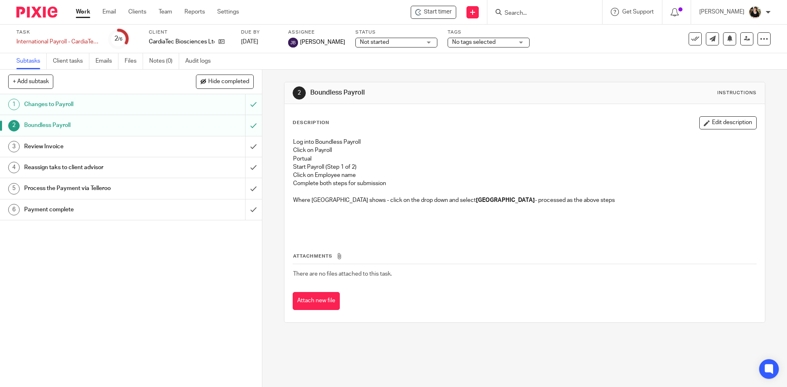
click at [476, 198] on strong "Germany" at bounding box center [505, 201] width 59 height 6
click at [116, 152] on h1 "Review Invoice" at bounding box center [95, 147] width 142 height 12
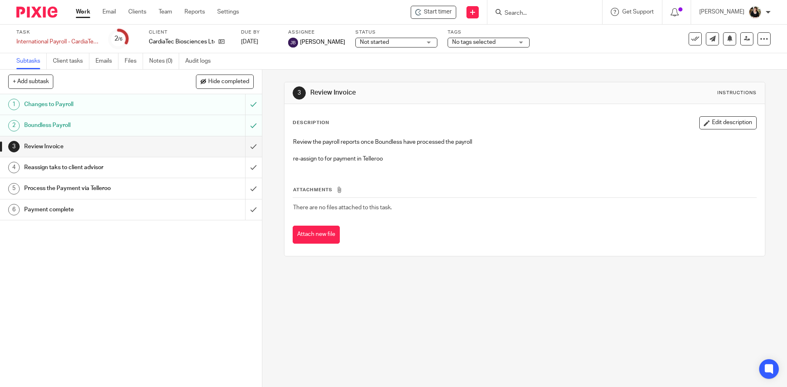
click at [82, 166] on h1 "Reassign taks to client advisor" at bounding box center [95, 167] width 142 height 12
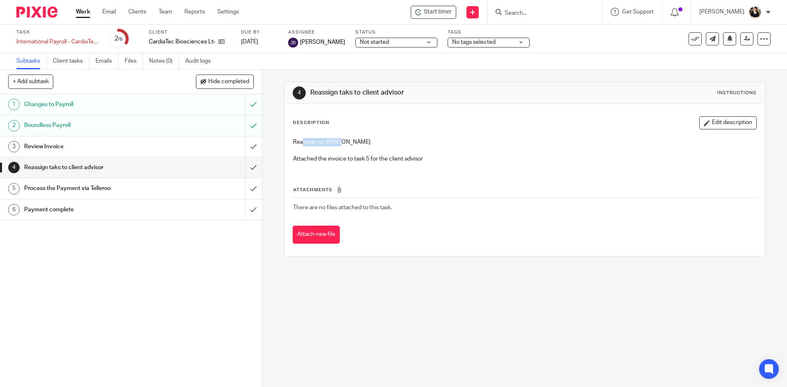
drag, startPoint x: 301, startPoint y: 141, endPoint x: 355, endPoint y: 141, distance: 53.7
click at [355, 141] on p "Reassign to: Lewis" at bounding box center [524, 142] width 463 height 8
click at [315, 233] on button "Attach new file" at bounding box center [316, 235] width 47 height 18
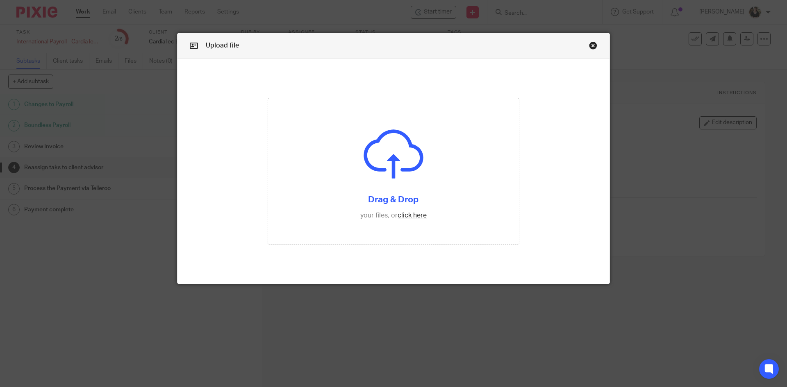
click at [590, 46] on link "Close this dialog window" at bounding box center [593, 46] width 8 height 11
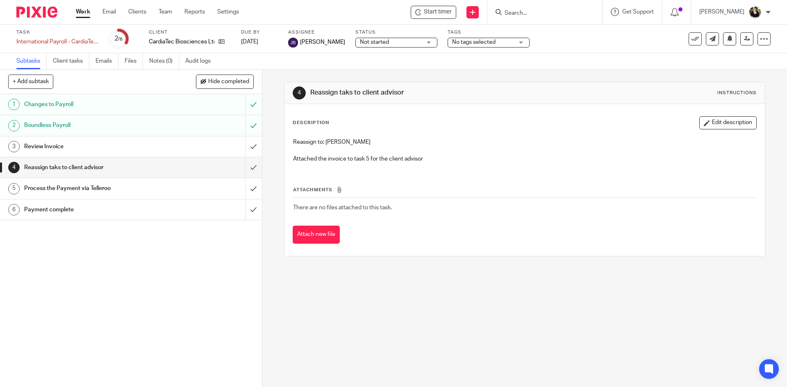
click at [98, 192] on h1 "Process the Payment via Telleroo" at bounding box center [95, 188] width 142 height 12
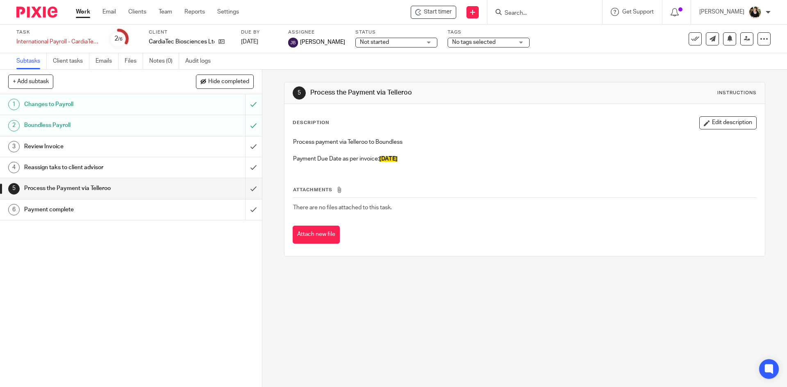
click at [68, 165] on h1 "Reassign taks to client advisor" at bounding box center [95, 167] width 142 height 12
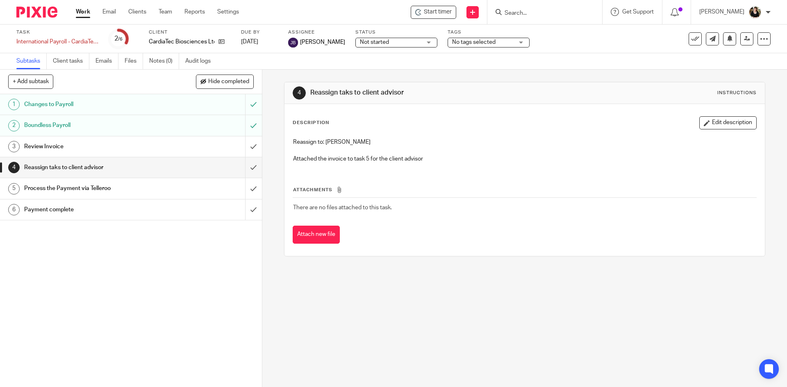
click at [101, 189] on h1 "Process the Payment via Telleroo" at bounding box center [95, 188] width 142 height 12
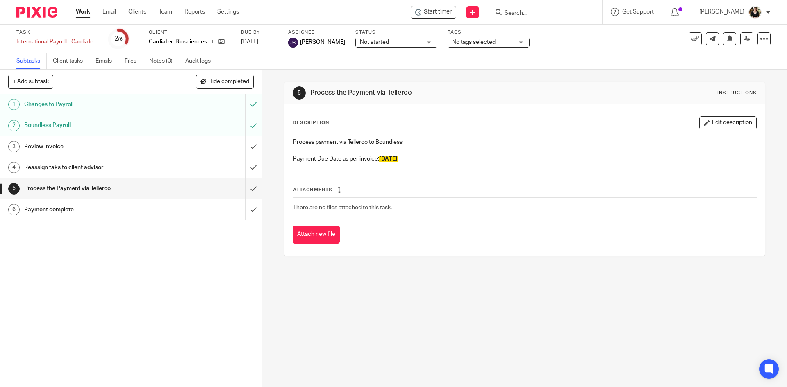
click at [398, 161] on span "25.10.2024" at bounding box center [388, 159] width 18 height 6
drag, startPoint x: 407, startPoint y: 161, endPoint x: 377, endPoint y: 161, distance: 29.9
click at [377, 161] on p "Payment Due Date as per invoice: 25.10.2024" at bounding box center [524, 159] width 463 height 8
click at [406, 164] on div "Process payment via Telleroo to Boundless Payment Due Date as per invoice: 25.1…" at bounding box center [524, 151] width 471 height 35
drag, startPoint x: 409, startPoint y: 161, endPoint x: 380, endPoint y: 159, distance: 30.0
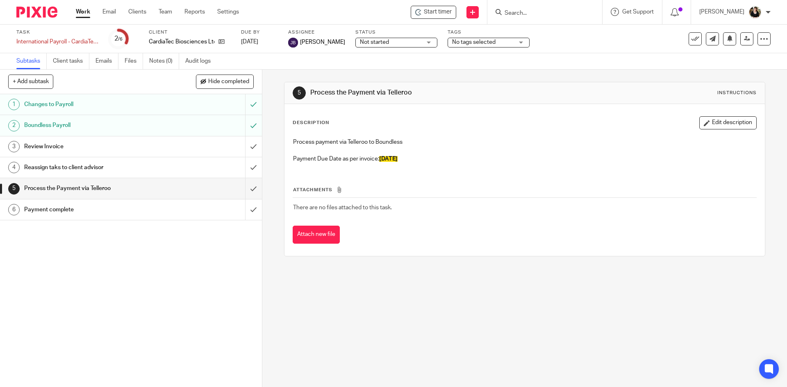
click at [380, 159] on p "Payment Due Date as per invoice: 25.10.2024" at bounding box center [524, 159] width 463 height 8
click at [48, 211] on h1 "Payment complete" at bounding box center [95, 210] width 142 height 12
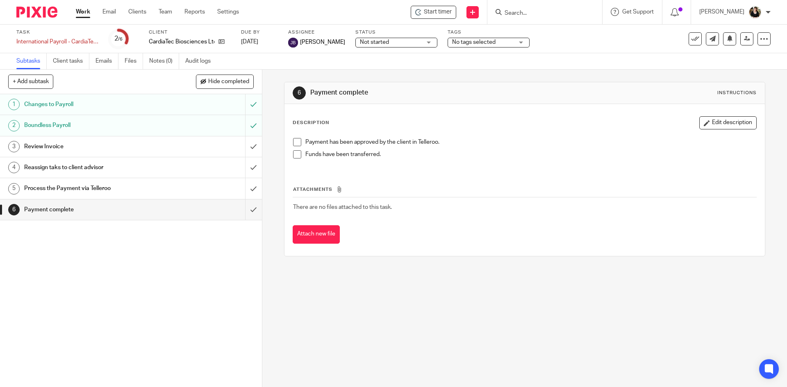
click at [70, 190] on h1 "Process the Payment via Telleroo" at bounding box center [95, 188] width 142 height 12
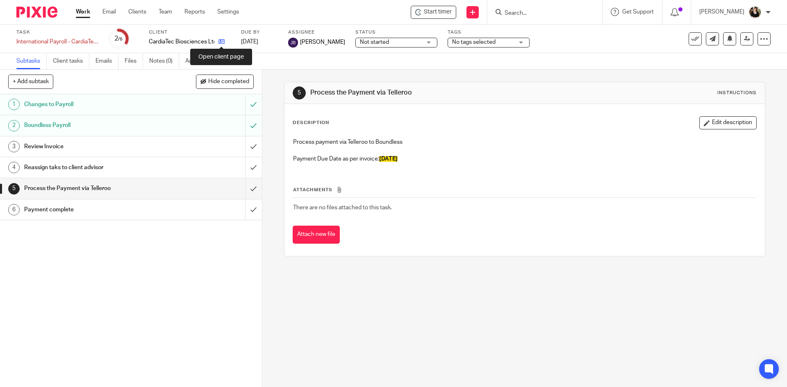
click at [221, 42] on icon at bounding box center [221, 42] width 6 height 6
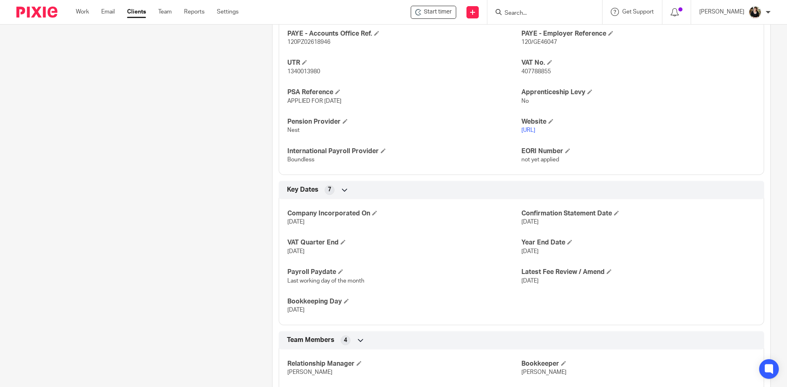
scroll to position [525, 0]
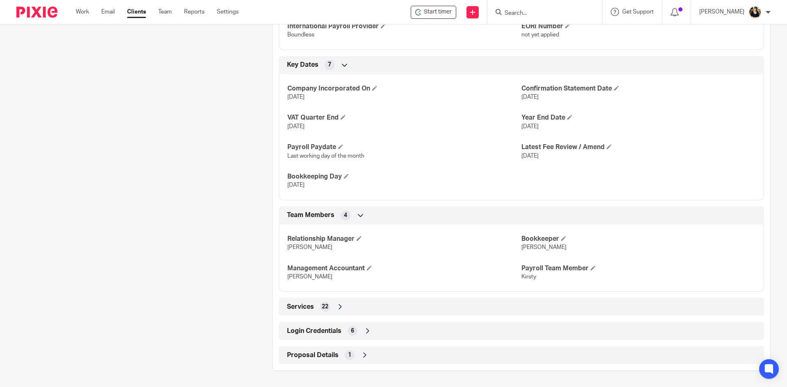
click at [358, 332] on div "Login Credentials 6" at bounding box center [521, 331] width 473 height 14
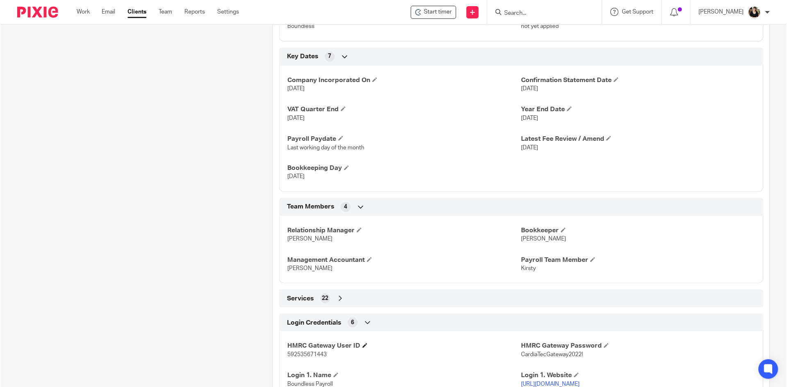
scroll to position [622, 0]
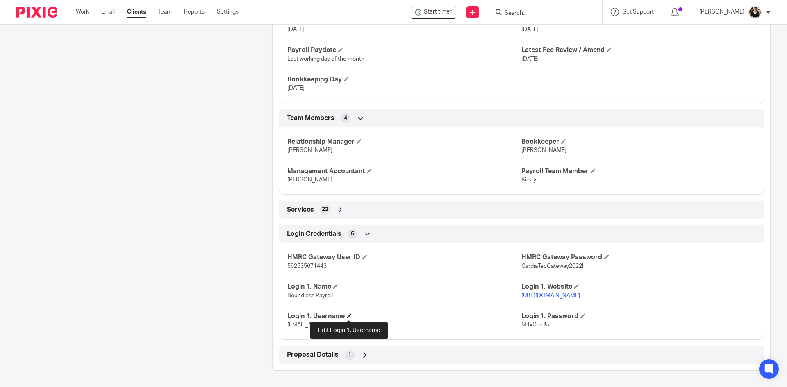
click at [349, 316] on span at bounding box center [349, 316] width 5 height 5
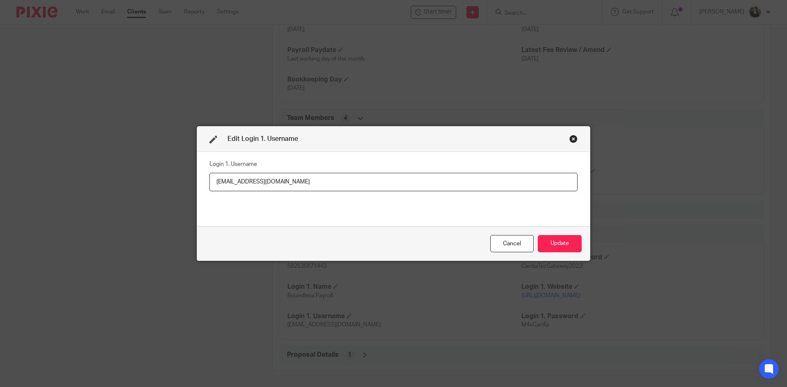
drag, startPoint x: 298, startPoint y: 182, endPoint x: 149, endPoint y: 177, distance: 148.9
click at [149, 177] on div "Edit Login 1. Username Login 1. Username [EMAIL_ADDRESS][DOMAIN_NAME] Cancel Up…" at bounding box center [393, 193] width 787 height 387
type input "Contact [PERSON_NAME] or [PERSON_NAME] for access if needed"
click at [548, 251] on button "Update" at bounding box center [560, 244] width 44 height 18
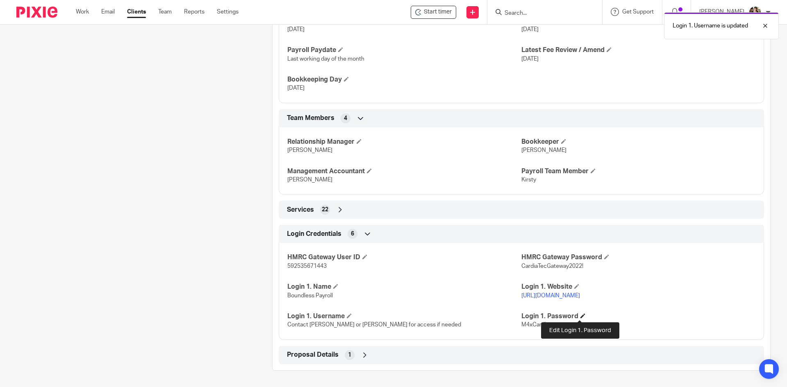
click at [580, 317] on span at bounding box center [582, 316] width 5 height 5
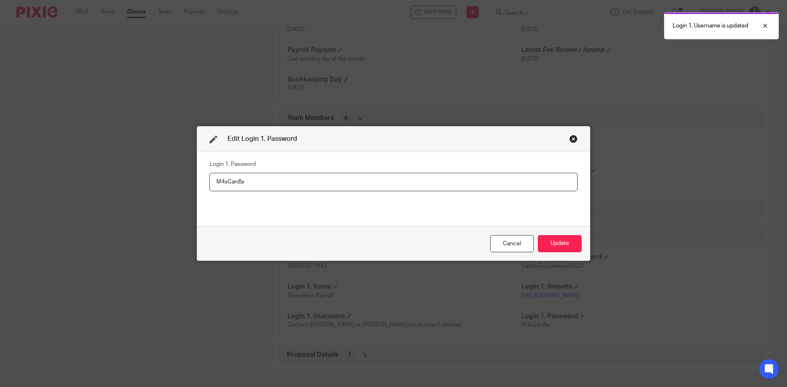
drag, startPoint x: 168, startPoint y: 179, endPoint x: 141, endPoint y: 179, distance: 27.1
click at [141, 179] on div "Edit Login 1. Password Login 1. Password M4xCard!a Cancel Update" at bounding box center [393, 193] width 787 height 387
click at [562, 248] on button "Update" at bounding box center [560, 244] width 44 height 18
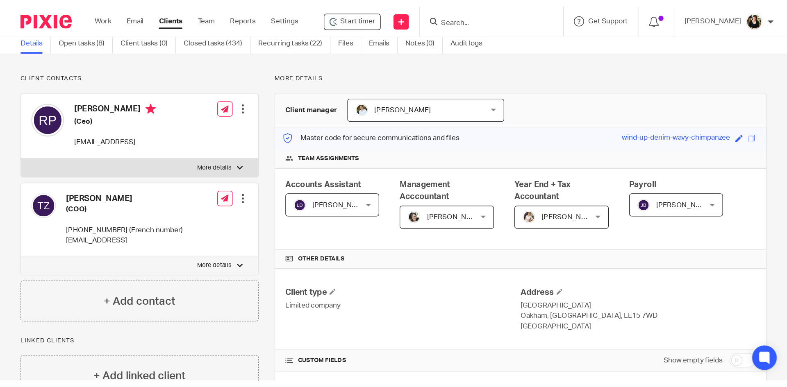
scroll to position [0, 0]
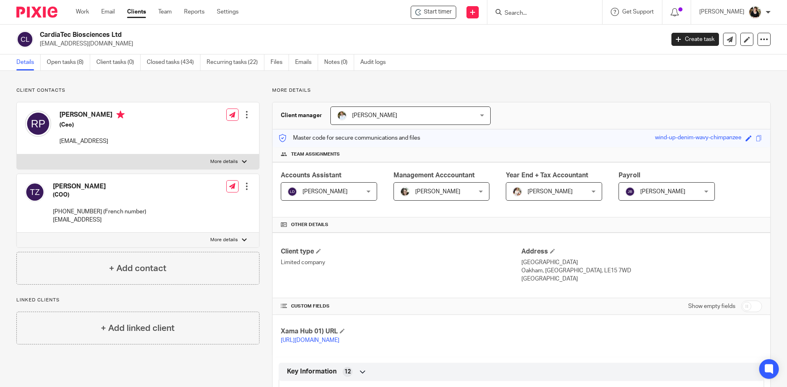
click at [528, 9] on form at bounding box center [547, 12] width 87 height 10
click at [523, 11] on input "Search" at bounding box center [541, 13] width 74 height 7
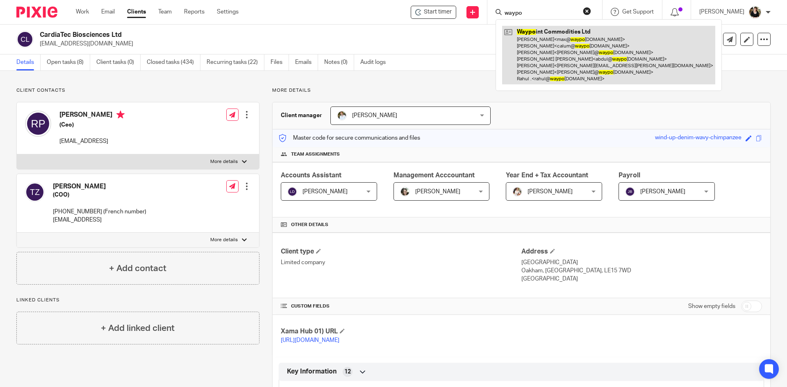
type input "waypo"
click at [542, 39] on link at bounding box center [608, 55] width 213 height 59
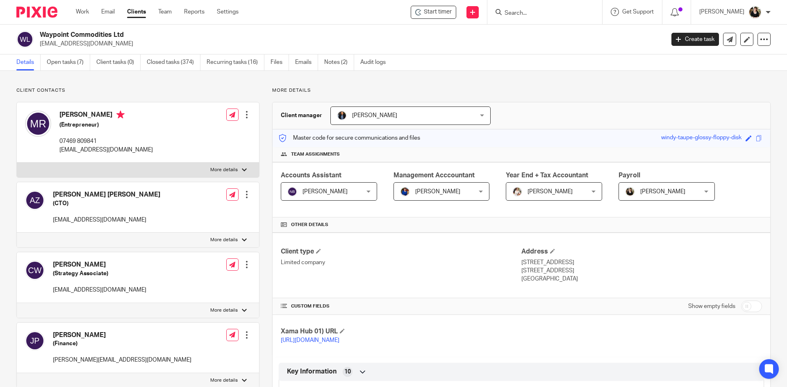
click at [533, 14] on input "Search" at bounding box center [541, 13] width 74 height 7
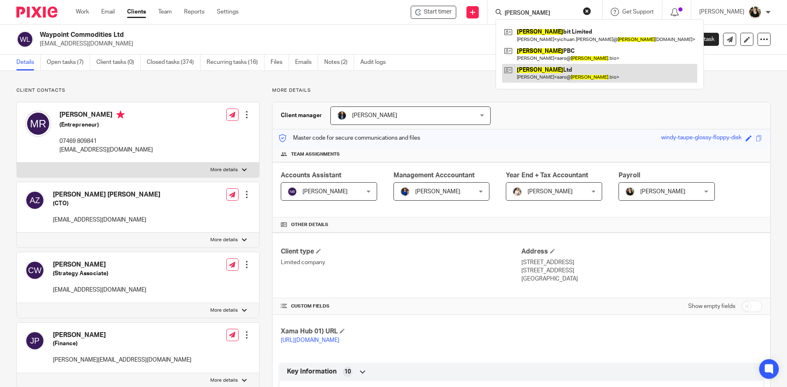
type input "boltz"
click at [533, 65] on link at bounding box center [599, 73] width 195 height 19
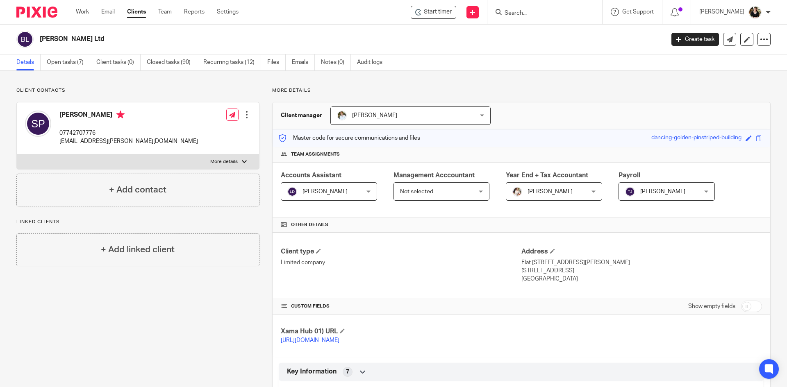
click at [530, 9] on form at bounding box center [547, 12] width 87 height 10
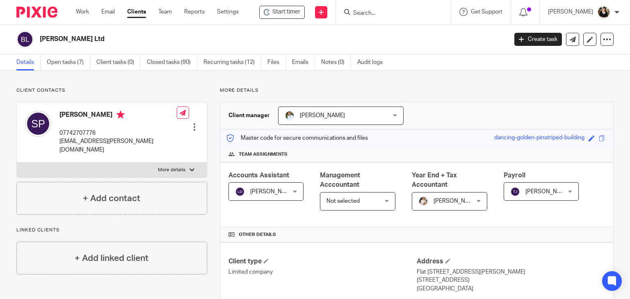
click at [373, 14] on input "Search" at bounding box center [389, 13] width 74 height 7
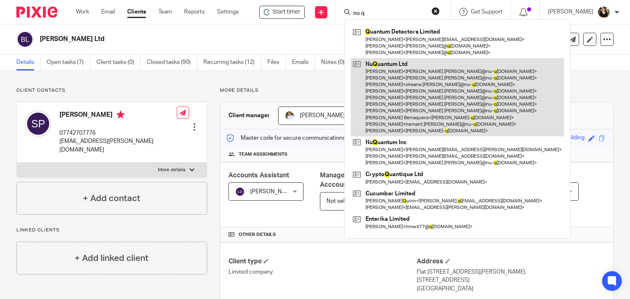
type input "nu q"
click at [374, 74] on link at bounding box center [456, 97] width 213 height 78
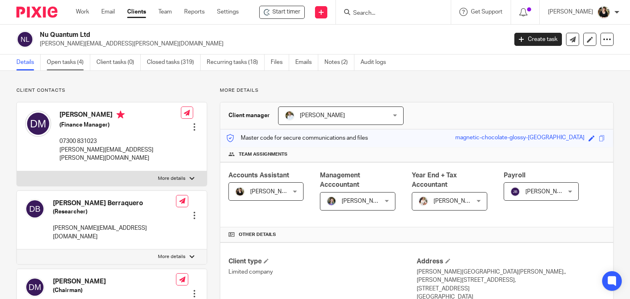
click at [67, 69] on link "Open tasks (4)" at bounding box center [68, 63] width 43 height 16
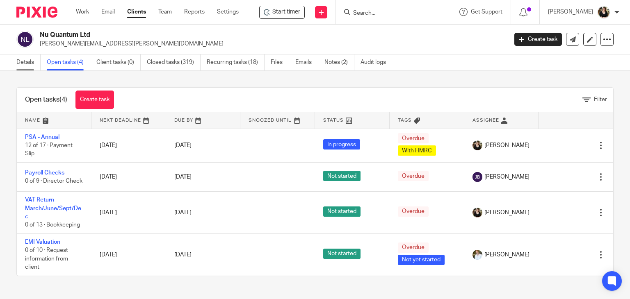
click at [28, 63] on link "Details" at bounding box center [28, 63] width 24 height 16
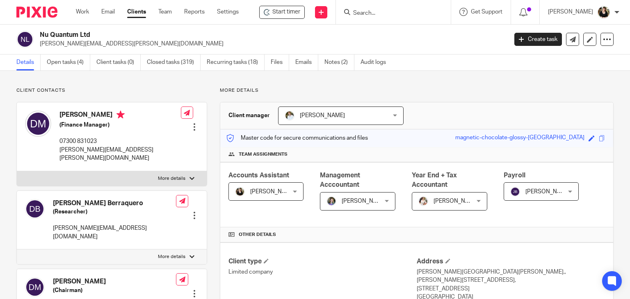
click at [272, 189] on span "[PERSON_NAME]" at bounding box center [272, 192] width 45 height 6
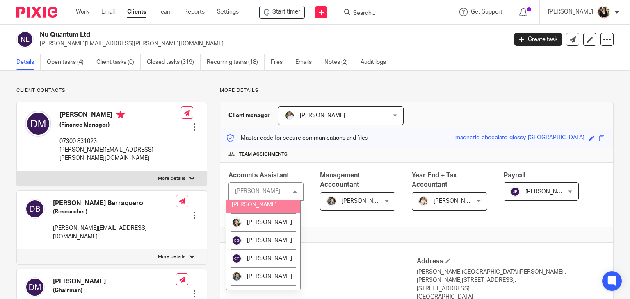
scroll to position [82, 0]
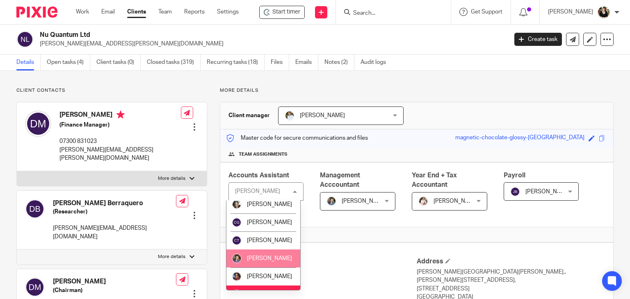
click at [267, 255] on li "[PERSON_NAME]" at bounding box center [263, 259] width 74 height 18
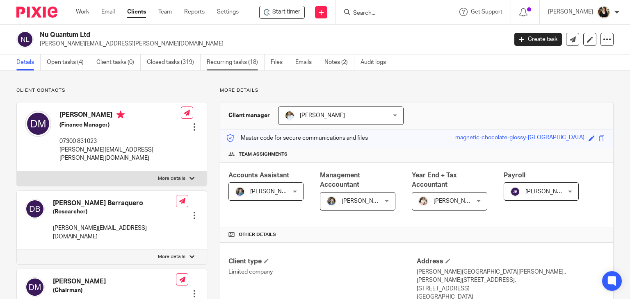
click at [234, 63] on link "Recurring tasks (18)" at bounding box center [236, 63] width 58 height 16
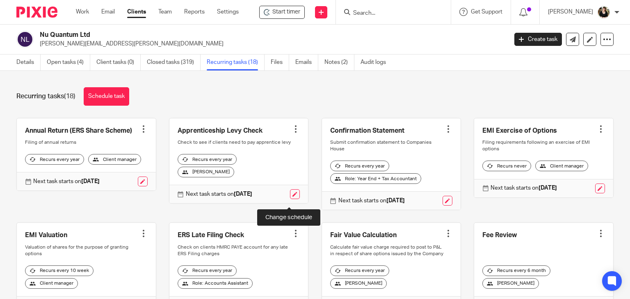
click at [290, 197] on link at bounding box center [295, 194] width 10 height 10
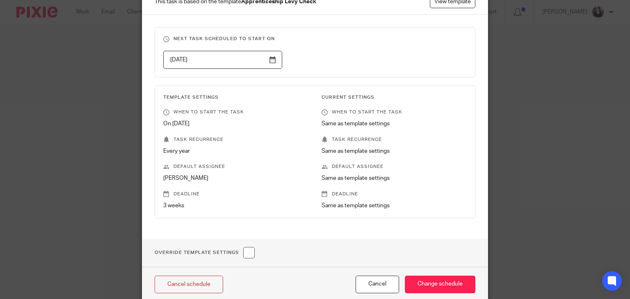
scroll to position [105, 0]
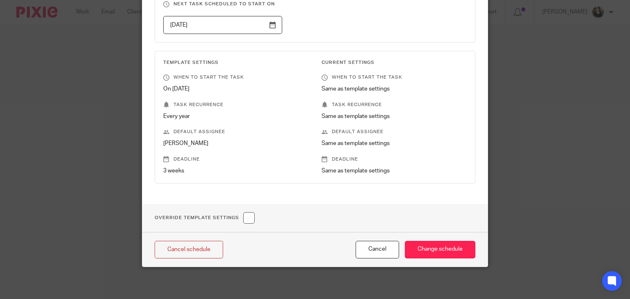
click at [248, 216] on input "checkbox" at bounding box center [248, 217] width 11 height 11
checkbox input "true"
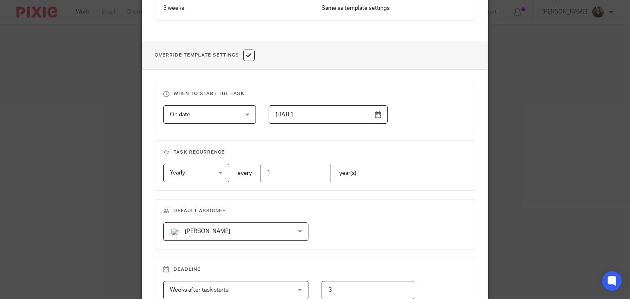
scroll to position [269, 0]
click at [219, 232] on span "[PERSON_NAME]" at bounding box center [225, 230] width 111 height 17
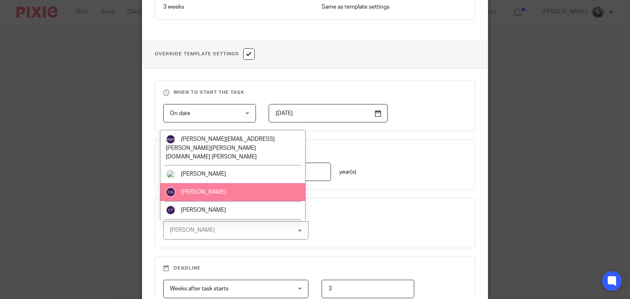
scroll to position [164, 0]
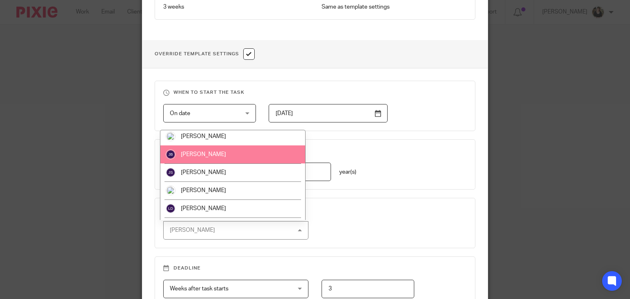
click at [205, 152] on span "[PERSON_NAME]" at bounding box center [203, 155] width 45 height 6
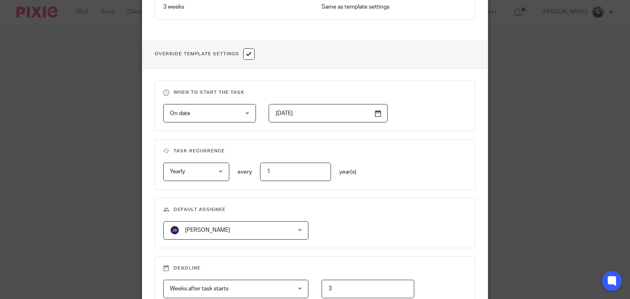
click at [467, 196] on div "When to start the task On date On date Disable On date Week day Month day On cl…" at bounding box center [315, 197] width 346 height 259
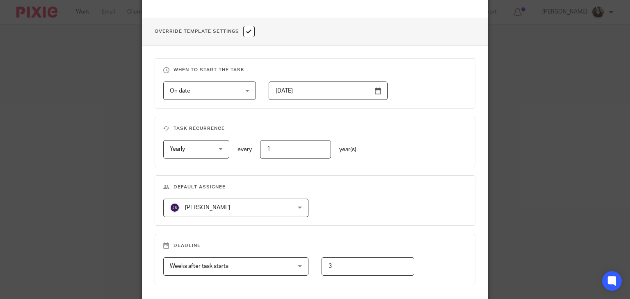
scroll to position [364, 0]
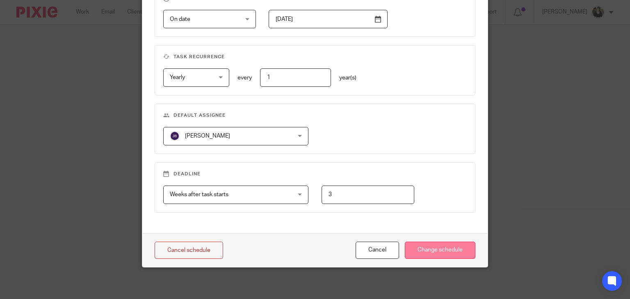
click at [425, 251] on input "Change schedule" at bounding box center [440, 251] width 70 height 18
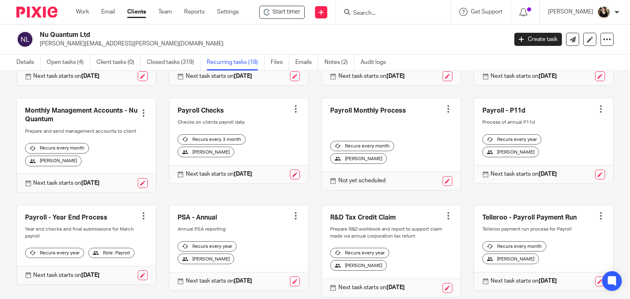
scroll to position [246, 0]
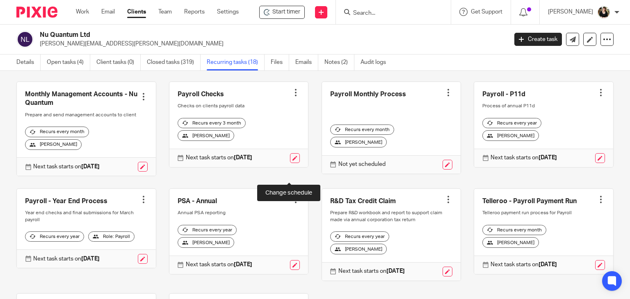
click at [290, 163] on link at bounding box center [295, 158] width 10 height 10
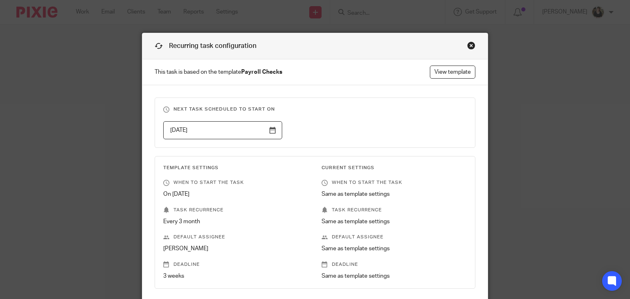
scroll to position [105, 0]
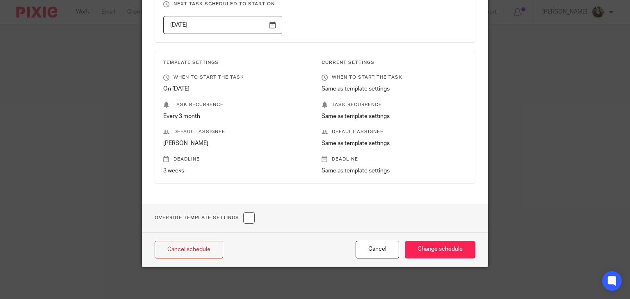
click at [249, 216] on input "checkbox" at bounding box center [248, 217] width 11 height 11
checkbox input "true"
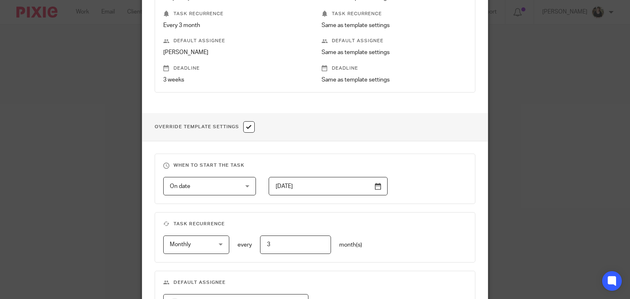
scroll to position [364, 0]
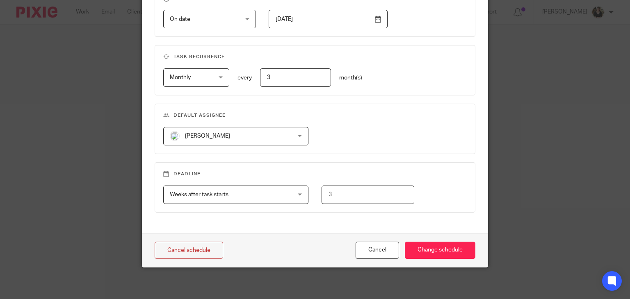
click at [209, 139] on span "[PERSON_NAME]" at bounding box center [225, 135] width 111 height 17
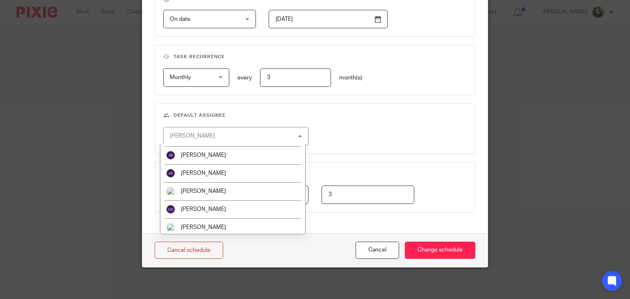
scroll to position [164, 0]
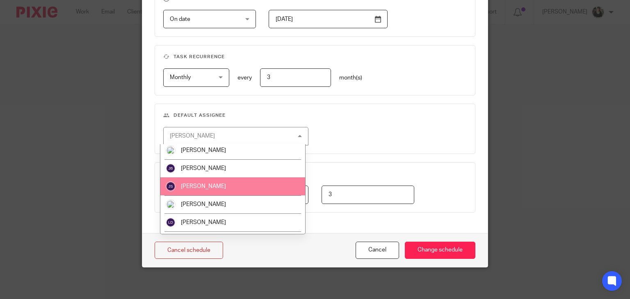
click at [208, 166] on span "Jodie Burrows" at bounding box center [203, 169] width 45 height 6
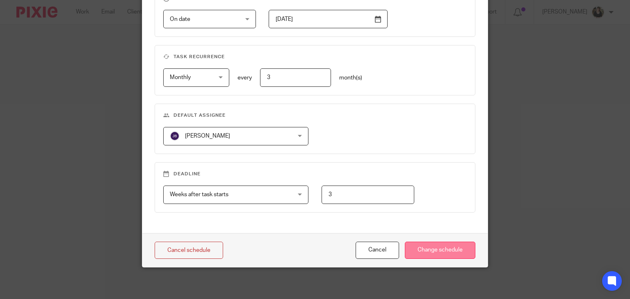
click at [410, 245] on input "Change schedule" at bounding box center [440, 251] width 70 height 18
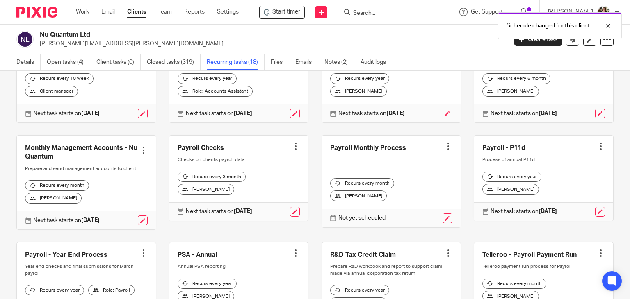
scroll to position [205, 0]
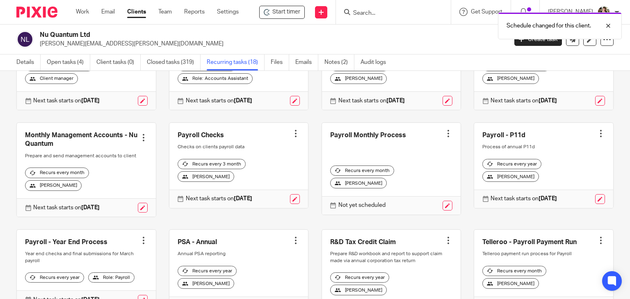
click at [444, 138] on div at bounding box center [448, 134] width 8 height 8
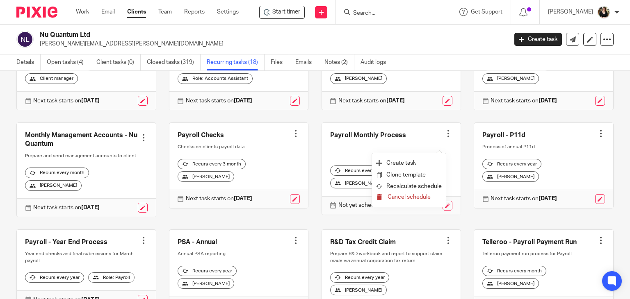
click at [406, 198] on span "Cancel schedule" at bounding box center [408, 197] width 43 height 6
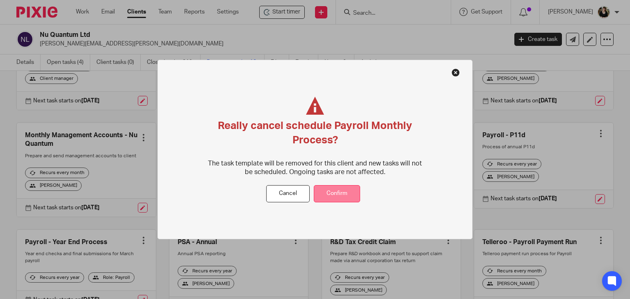
click at [321, 194] on button "Confirm" at bounding box center [337, 194] width 46 height 18
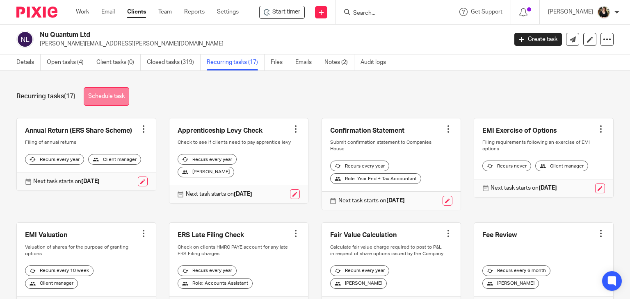
click at [105, 99] on link "Schedule task" at bounding box center [106, 96] width 45 height 18
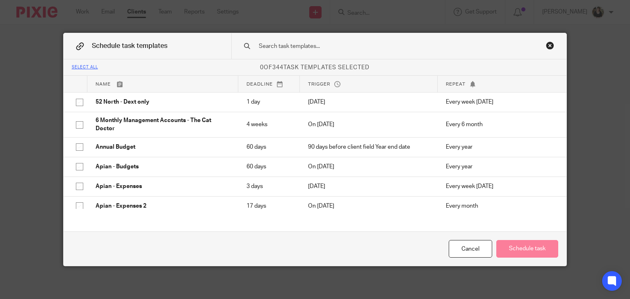
click at [310, 51] on div at bounding box center [398, 46] width 335 height 26
click at [310, 48] on input "text" at bounding box center [387, 46] width 259 height 9
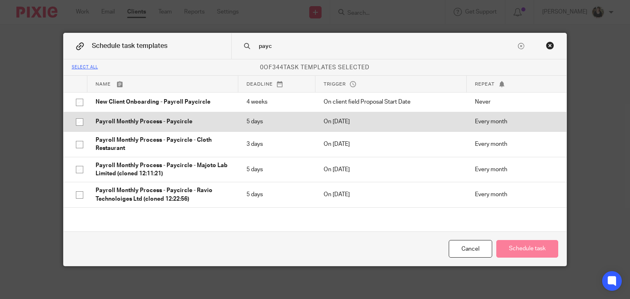
type input "payc"
click at [174, 123] on p "Payroll Monthly Process - Paycircle" at bounding box center [163, 122] width 134 height 8
checkbox input "true"
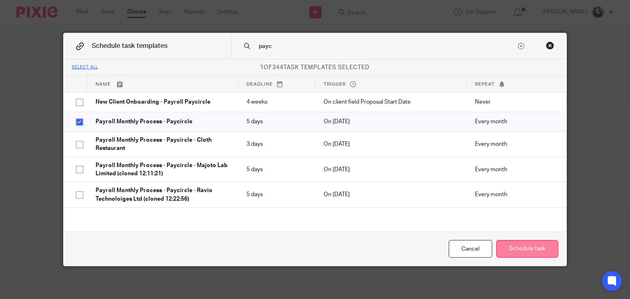
click at [536, 244] on button "Schedule task" at bounding box center [527, 249] width 62 height 18
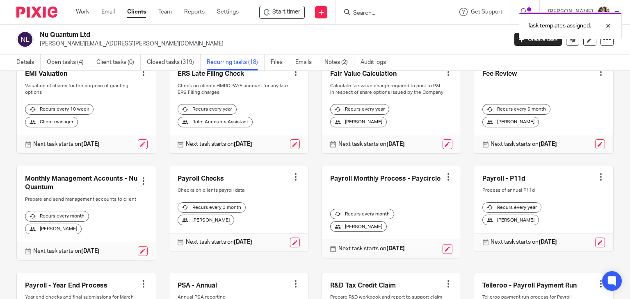
scroll to position [164, 0]
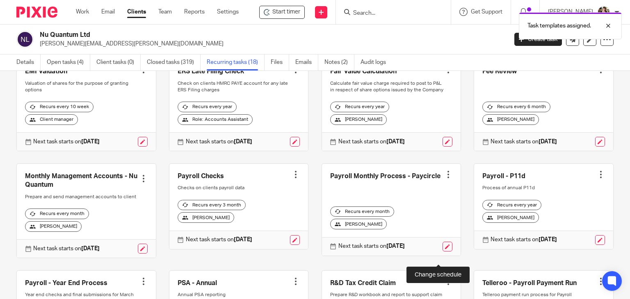
click at [442, 252] on link at bounding box center [447, 247] width 10 height 10
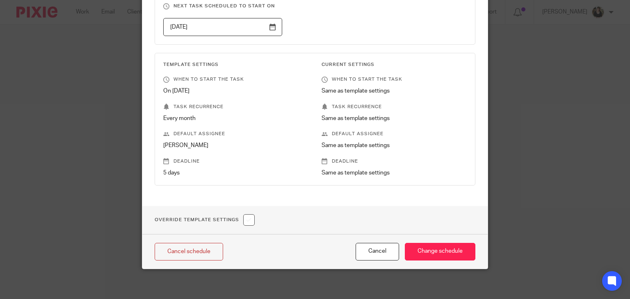
scroll to position [105, 0]
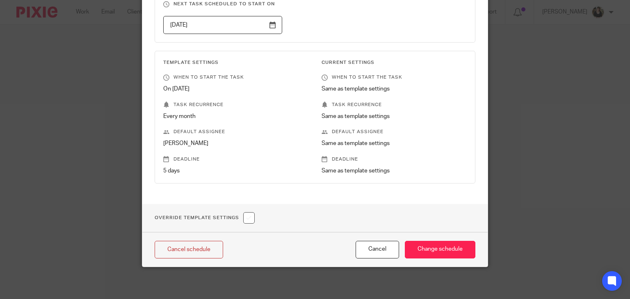
click at [244, 217] on input "checkbox" at bounding box center [248, 217] width 11 height 11
checkbox input "true"
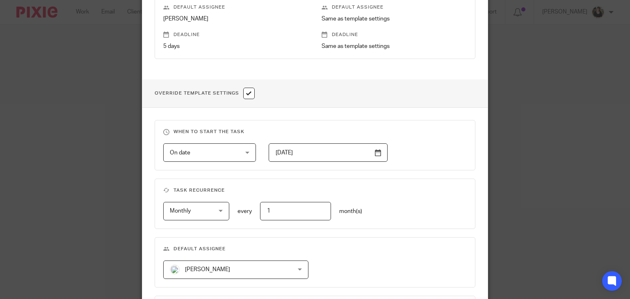
scroll to position [364, 0]
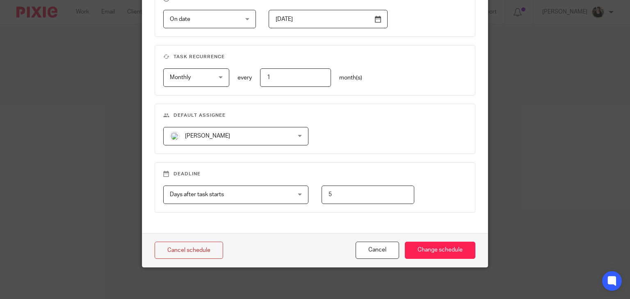
click at [194, 135] on span "[PERSON_NAME]" at bounding box center [207, 136] width 45 height 6
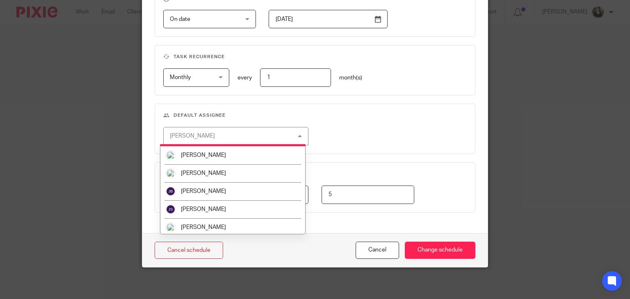
scroll to position [123, 0]
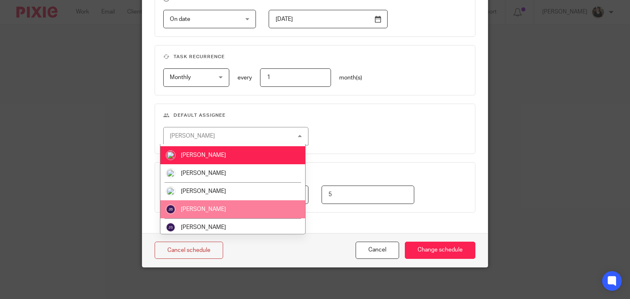
click at [213, 207] on span "[PERSON_NAME]" at bounding box center [203, 210] width 45 height 6
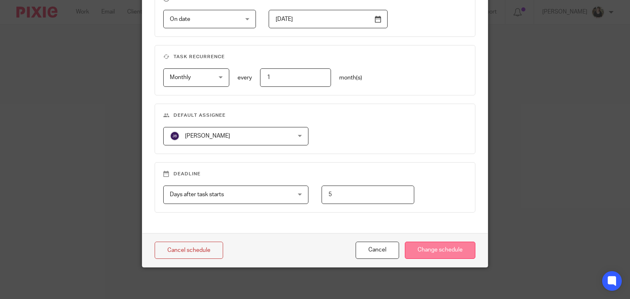
click at [456, 252] on input "Change schedule" at bounding box center [440, 251] width 70 height 18
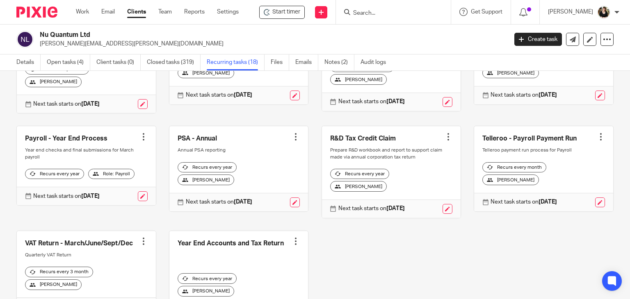
scroll to position [328, 0]
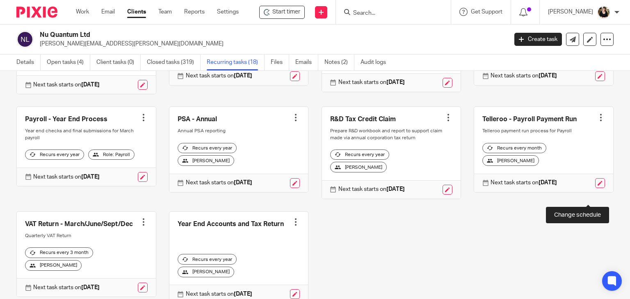
click at [595, 188] on link at bounding box center [600, 183] width 10 height 10
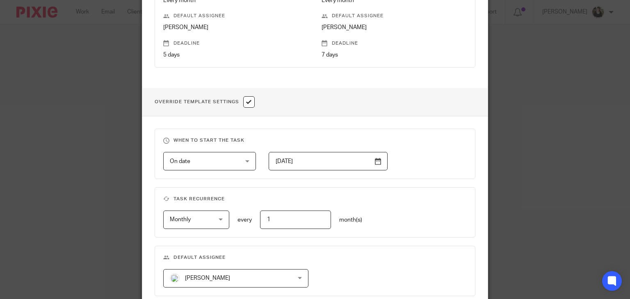
scroll to position [328, 0]
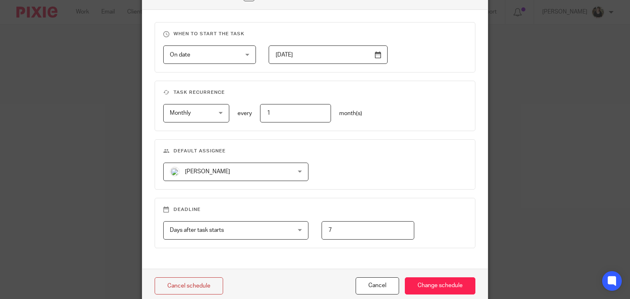
click at [195, 171] on span "[PERSON_NAME]" at bounding box center [207, 172] width 45 height 6
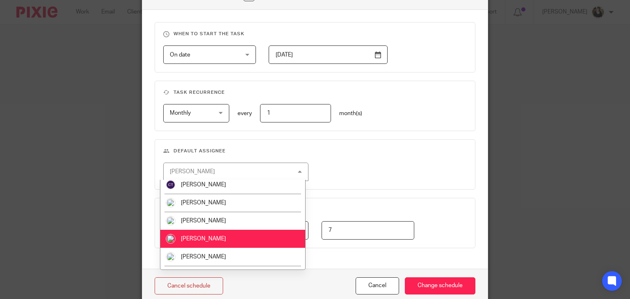
scroll to position [82, 0]
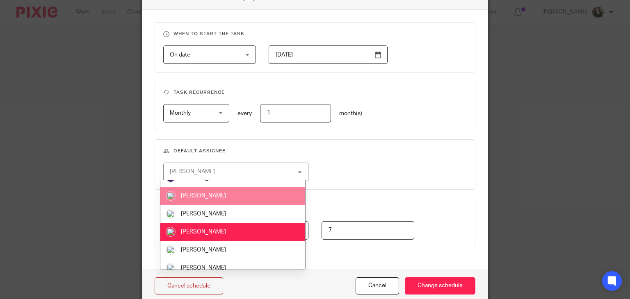
click at [209, 193] on li "Erica Straw" at bounding box center [232, 196] width 145 height 18
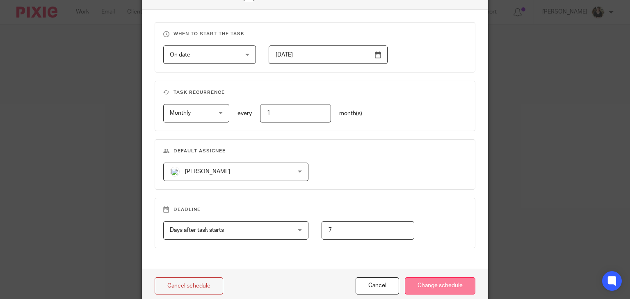
click at [443, 283] on input "Change schedule" at bounding box center [440, 286] width 70 height 18
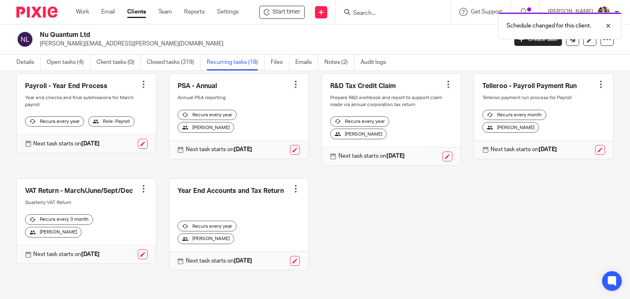
scroll to position [375, 0]
click at [140, 259] on link at bounding box center [143, 255] width 10 height 10
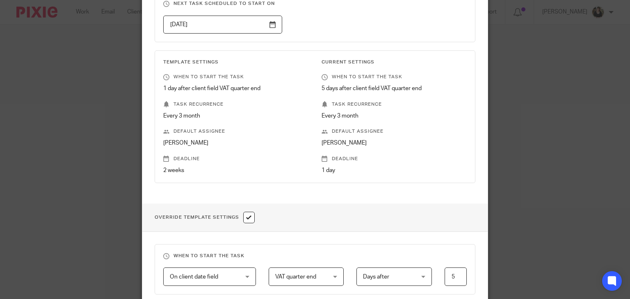
scroll to position [246, 0]
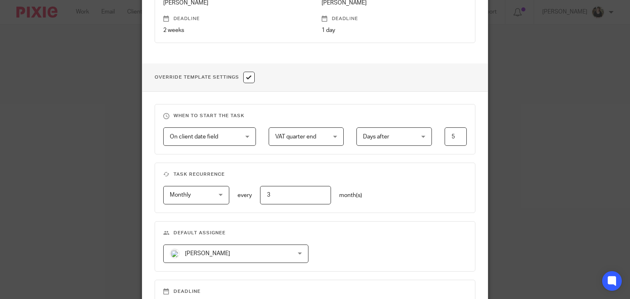
click at [211, 254] on span "[PERSON_NAME]" at bounding box center [207, 254] width 45 height 6
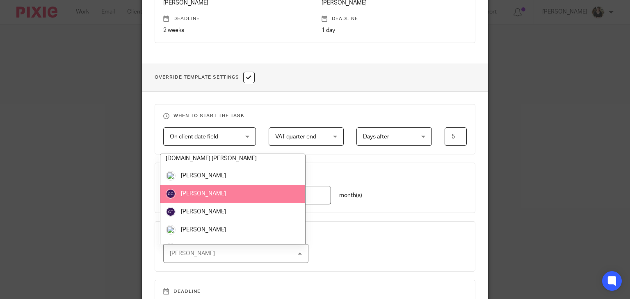
scroll to position [41, 0]
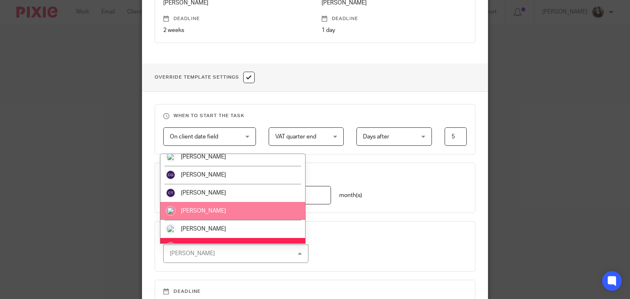
click at [213, 207] on li "[PERSON_NAME]" at bounding box center [232, 211] width 145 height 18
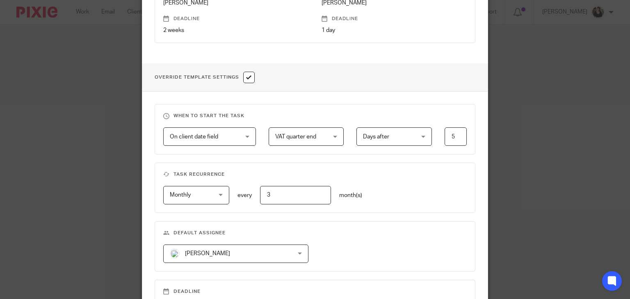
click at [357, 227] on fieldset "Default assignee [PERSON_NAME] [PERSON_NAME] [PERSON_NAME][EMAIL_ADDRESS][PERSO…" at bounding box center [315, 246] width 321 height 50
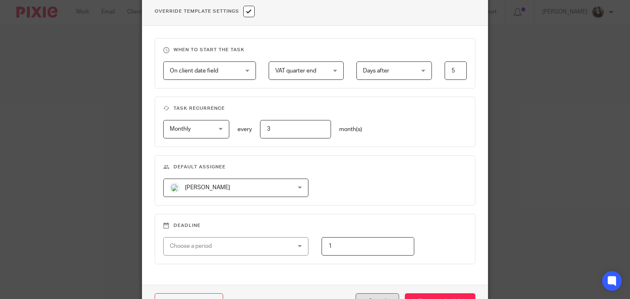
scroll to position [364, 0]
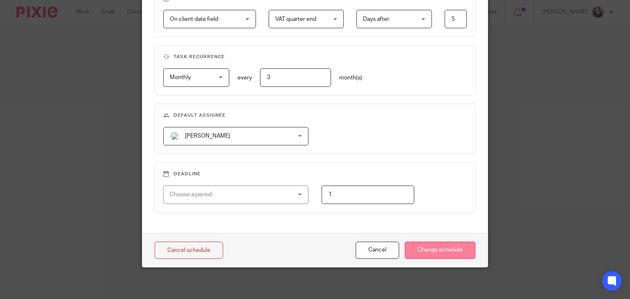
click at [428, 250] on input "Change schedule" at bounding box center [440, 251] width 70 height 18
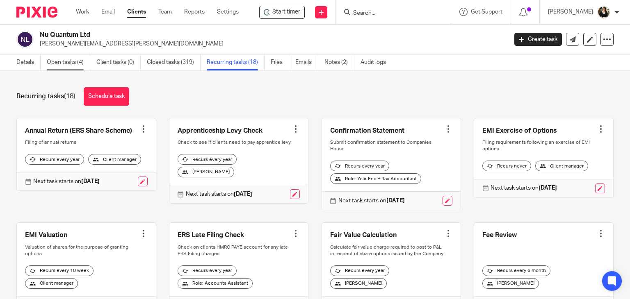
click at [56, 62] on link "Open tasks (4)" at bounding box center [68, 63] width 43 height 16
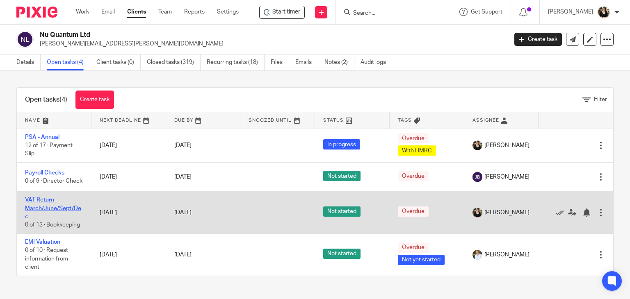
click at [52, 214] on link "VAT Return - March/June/Sept/Dec" at bounding box center [53, 208] width 56 height 23
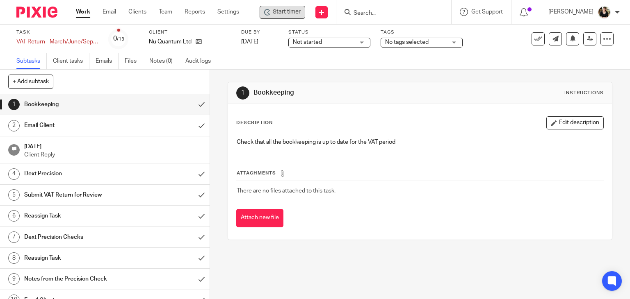
click at [268, 16] on div "Start timer" at bounding box center [281, 12] width 45 height 13
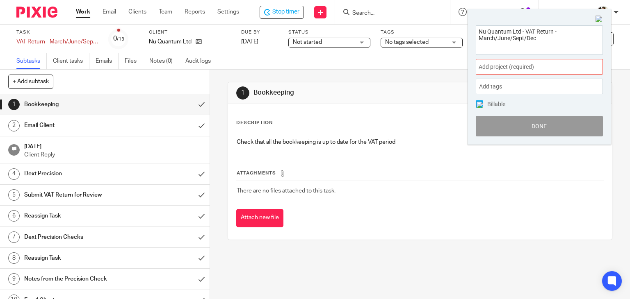
click at [524, 64] on span "Add project (required) :" at bounding box center [529, 67] width 103 height 9
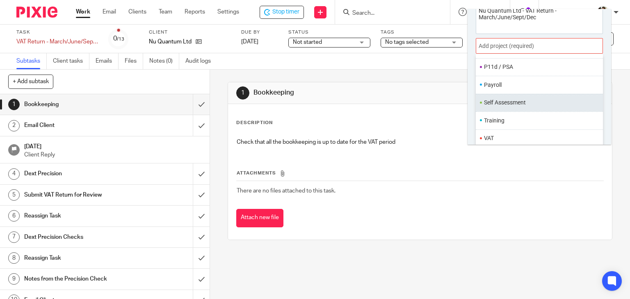
scroll to position [40, 0]
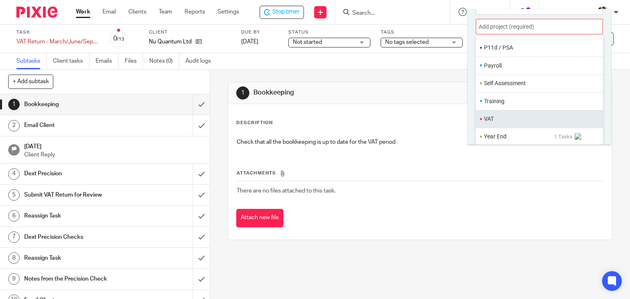
click at [503, 115] on li "VAT" at bounding box center [537, 119] width 107 height 9
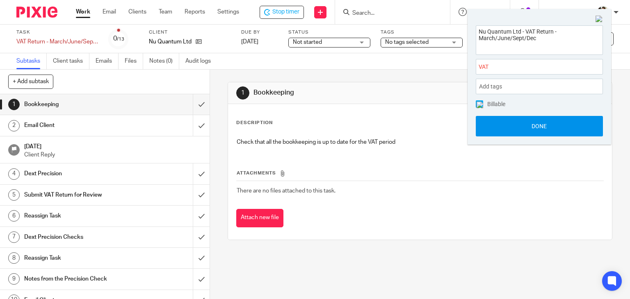
click at [534, 129] on button "Done" at bounding box center [538, 126] width 127 height 20
